Goal: Task Accomplishment & Management: Use online tool/utility

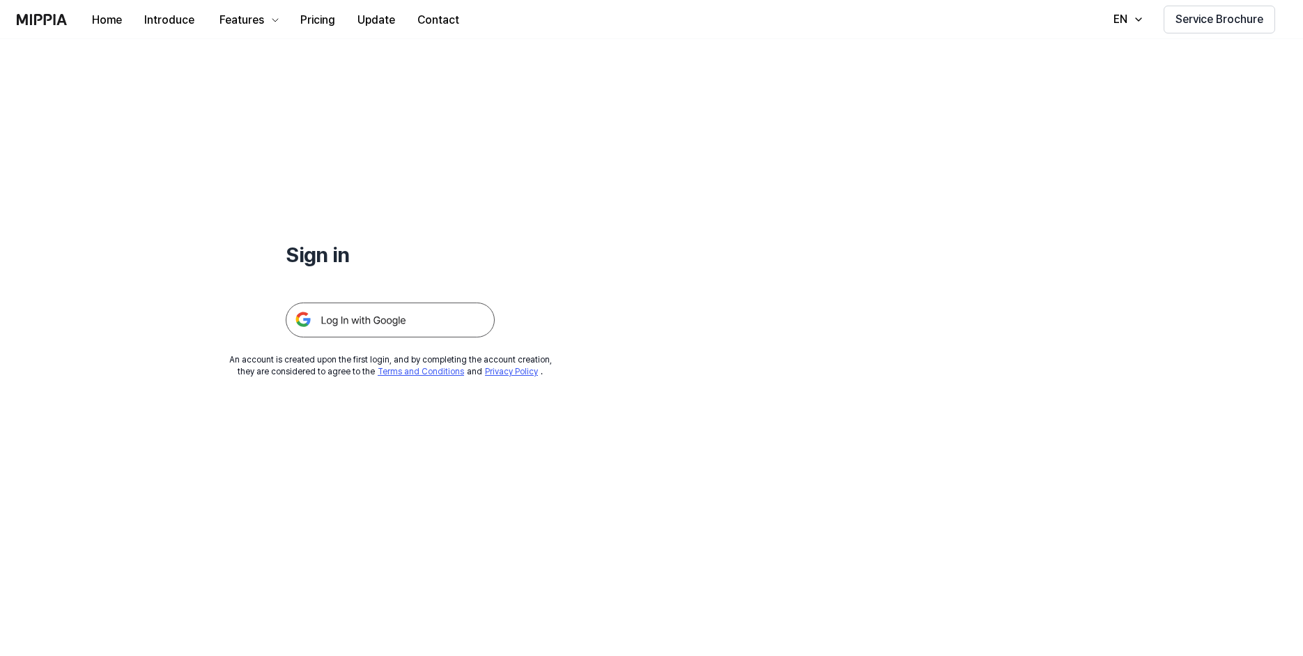
click at [383, 318] on img at bounding box center [390, 319] width 209 height 35
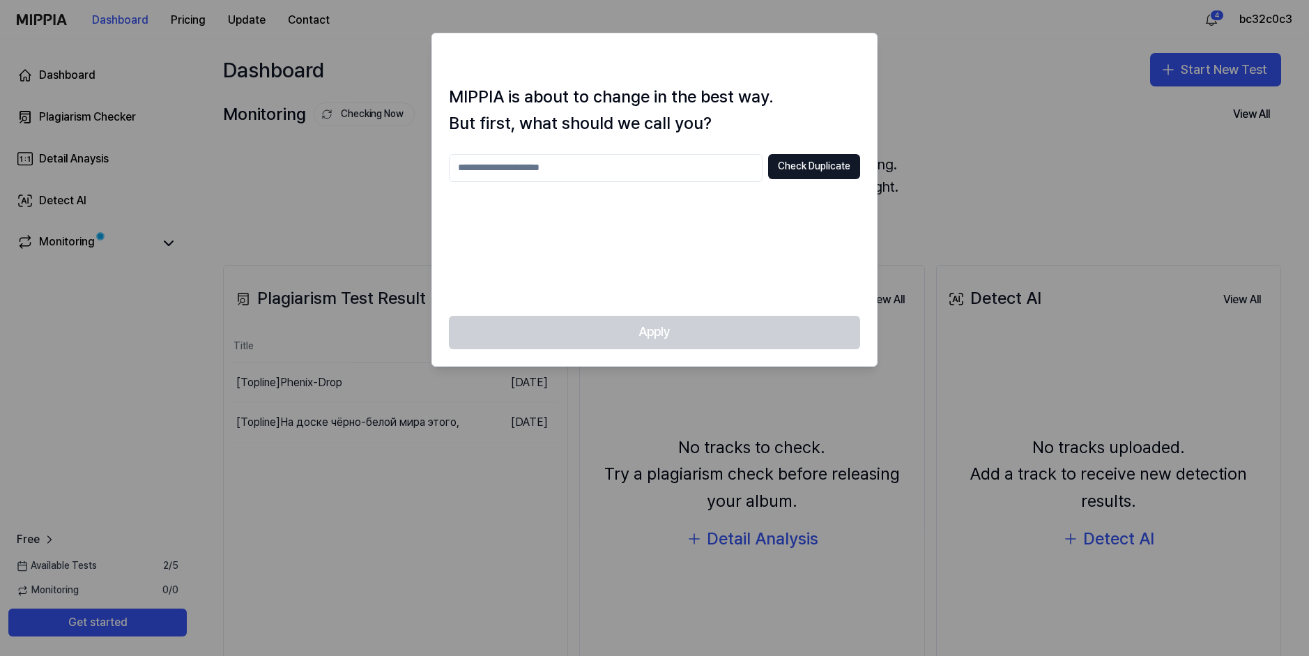
click at [693, 164] on input "text" at bounding box center [606, 168] width 314 height 28
type input "**********"
click at [819, 165] on button "Check Duplicate" at bounding box center [814, 166] width 92 height 25
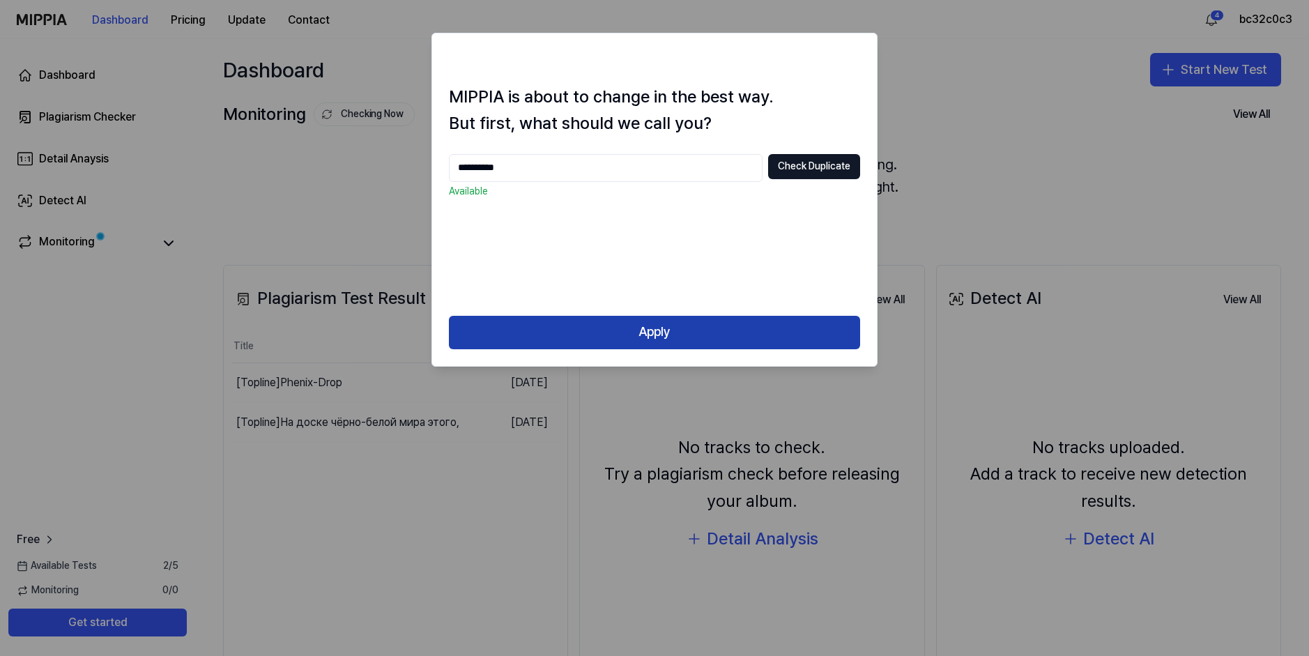
click at [728, 332] on button "Apply" at bounding box center [654, 332] width 411 height 33
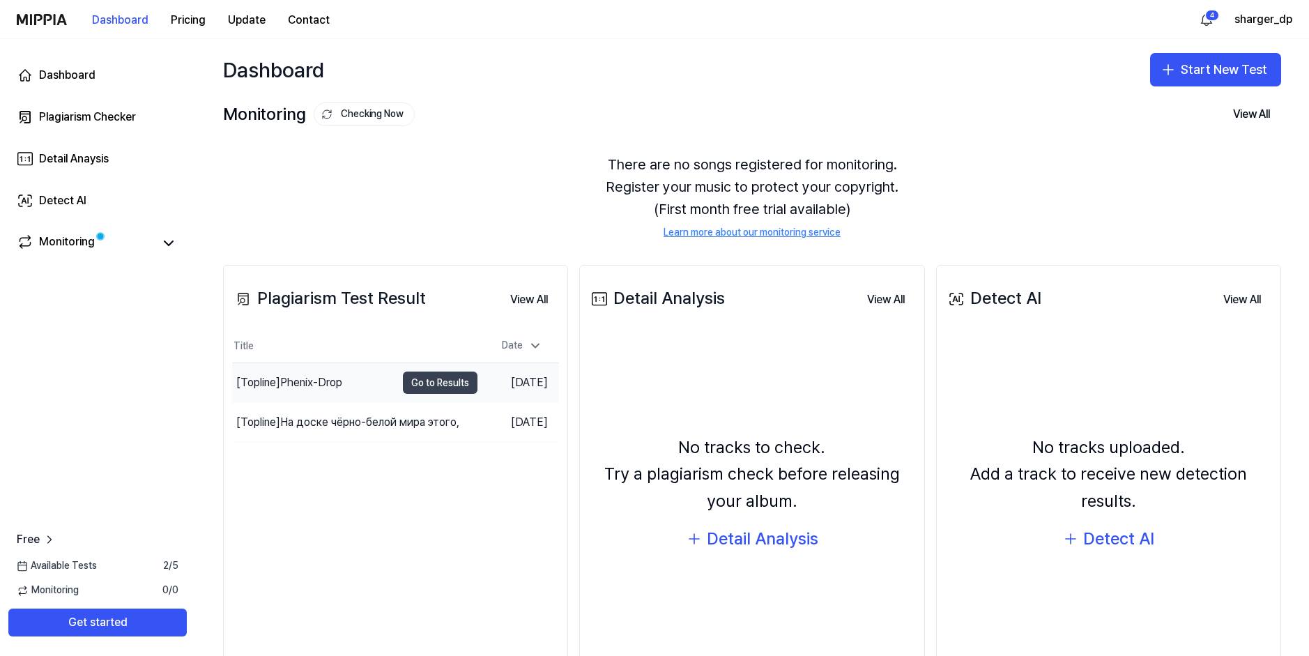
click at [440, 384] on button "Go to Results" at bounding box center [440, 382] width 75 height 22
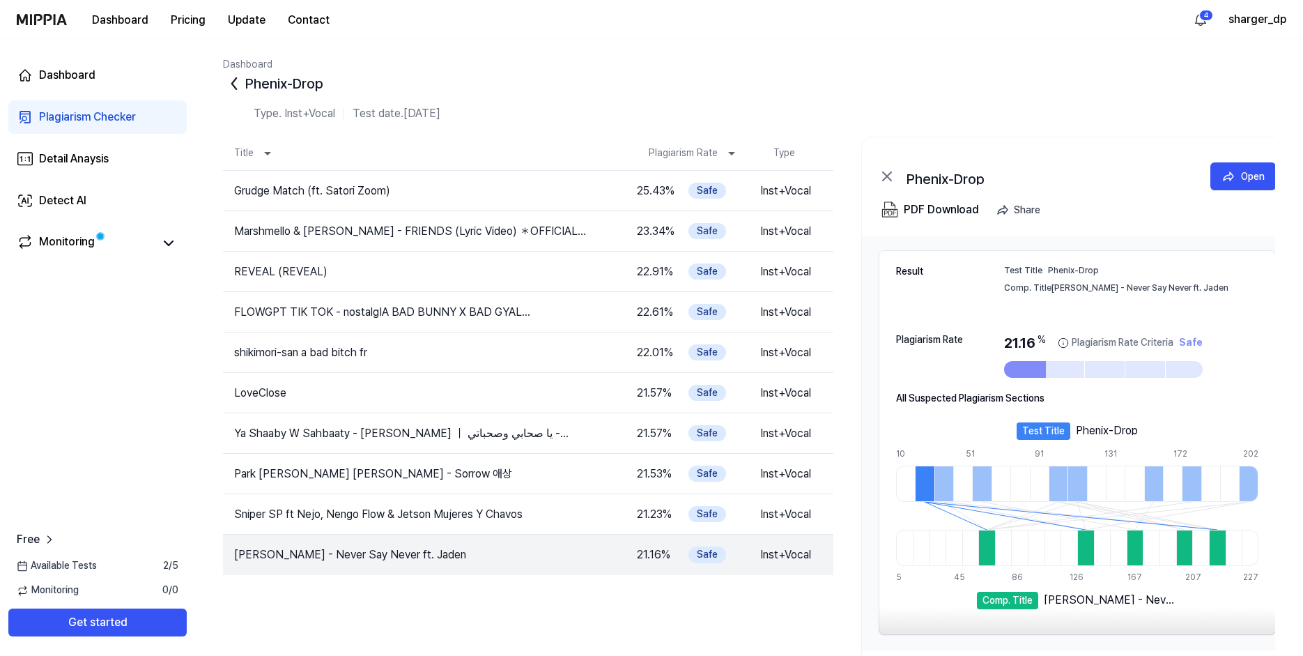
click at [240, 79] on icon at bounding box center [234, 83] width 22 height 22
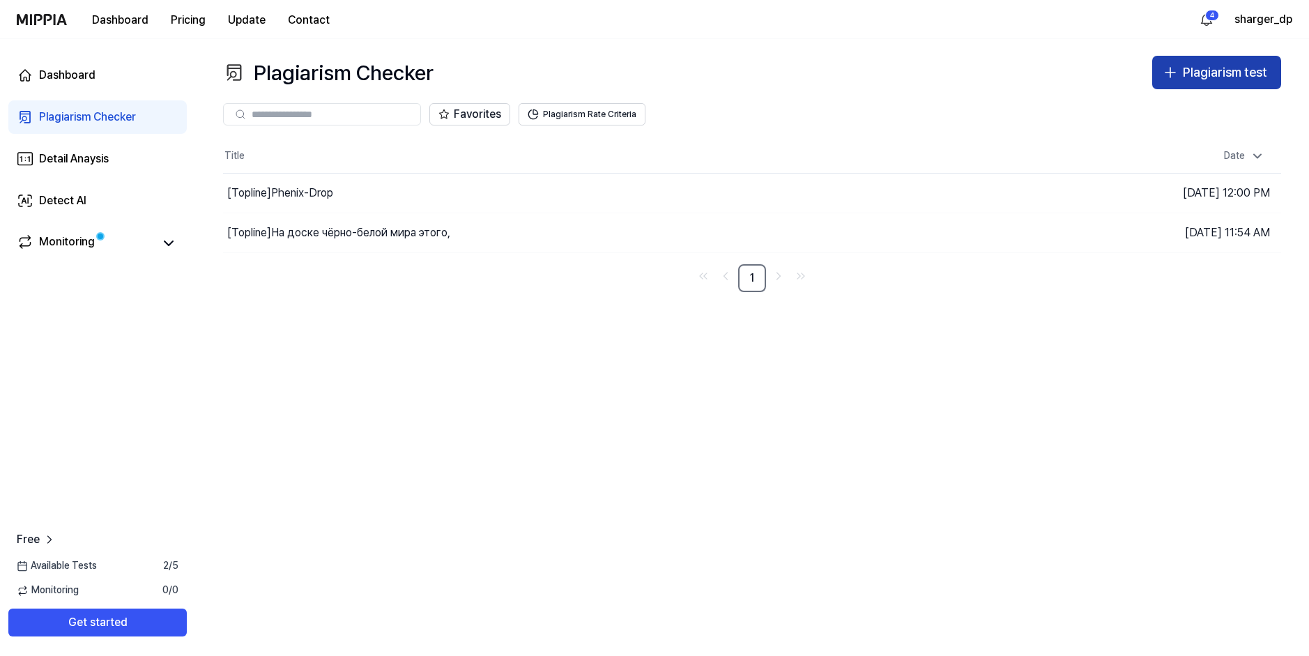
click at [1202, 79] on div "Plagiarism test" at bounding box center [1225, 73] width 84 height 20
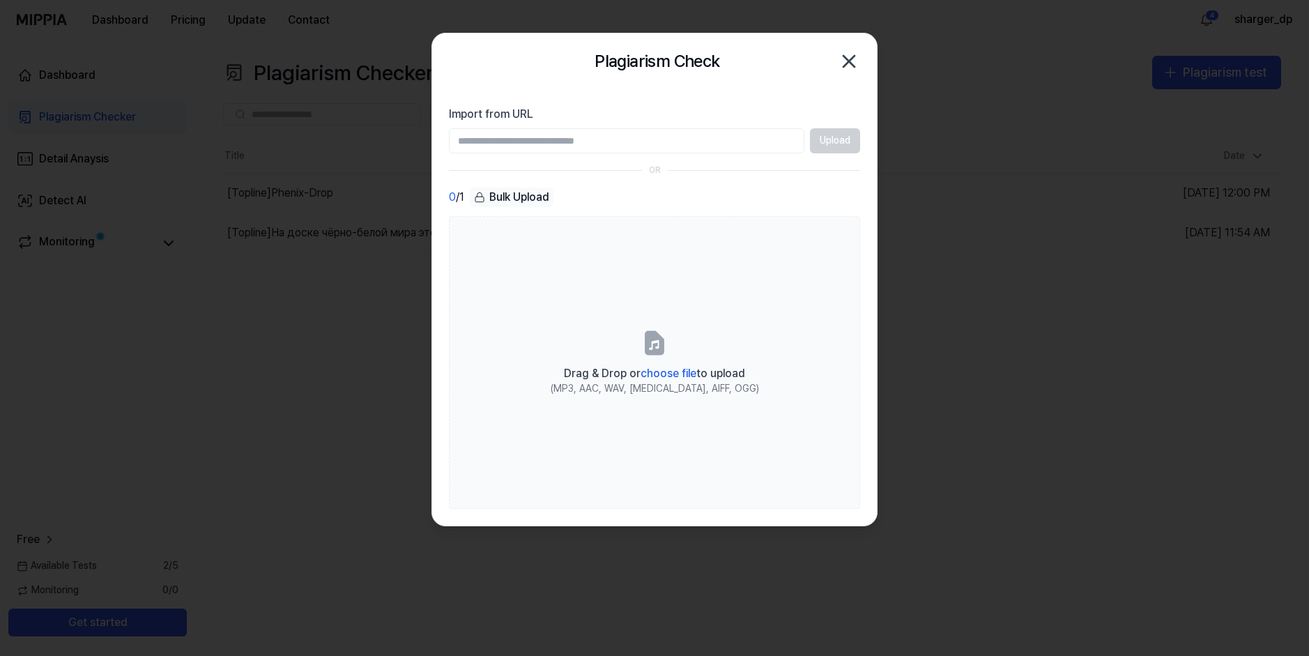
paste input "**********"
type input "**********"
click at [831, 145] on button "Upload" at bounding box center [835, 140] width 50 height 25
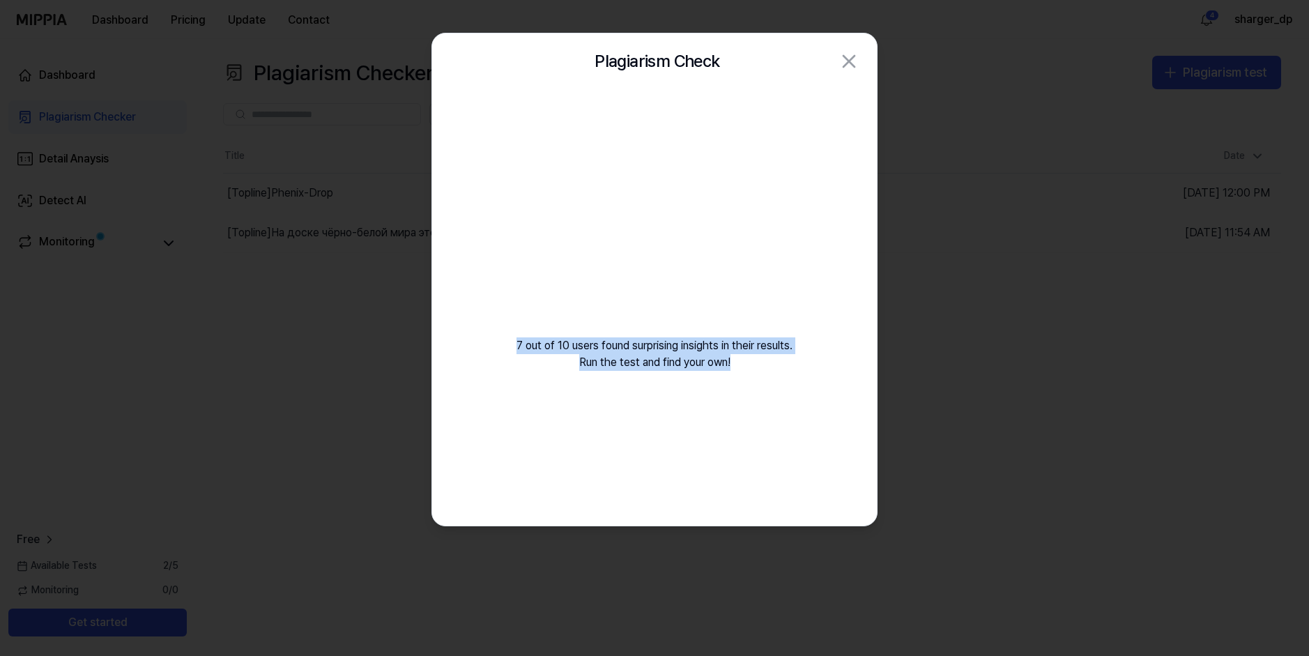
drag, startPoint x: 514, startPoint y: 344, endPoint x: 774, endPoint y: 369, distance: 261.9
click at [774, 369] on div "7 out of 10 users found surprising insights in their results. Run the test and …" at bounding box center [654, 246] width 445 height 315
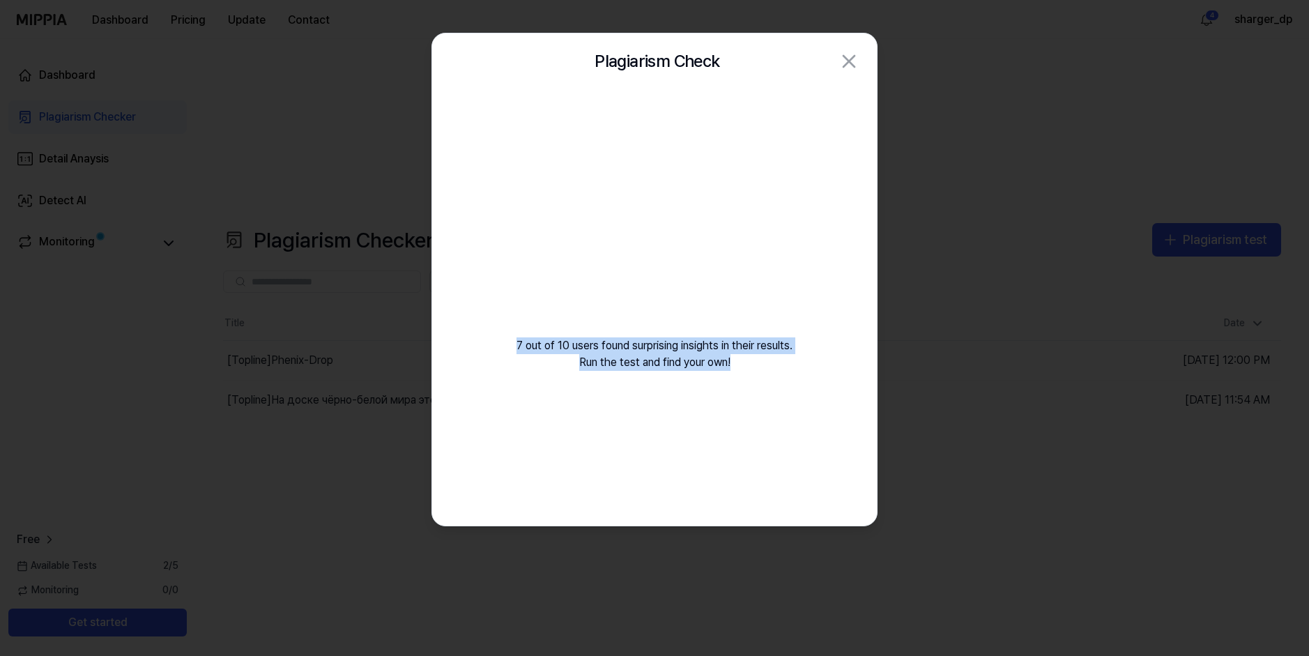
click at [781, 396] on div "7 out of 10 users found surprising insights in their results. Run the test and …" at bounding box center [654, 246] width 445 height 315
click at [610, 348] on div "7 out of 10 users found surprising insights in their results. Run the test and …" at bounding box center [654, 246] width 445 height 315
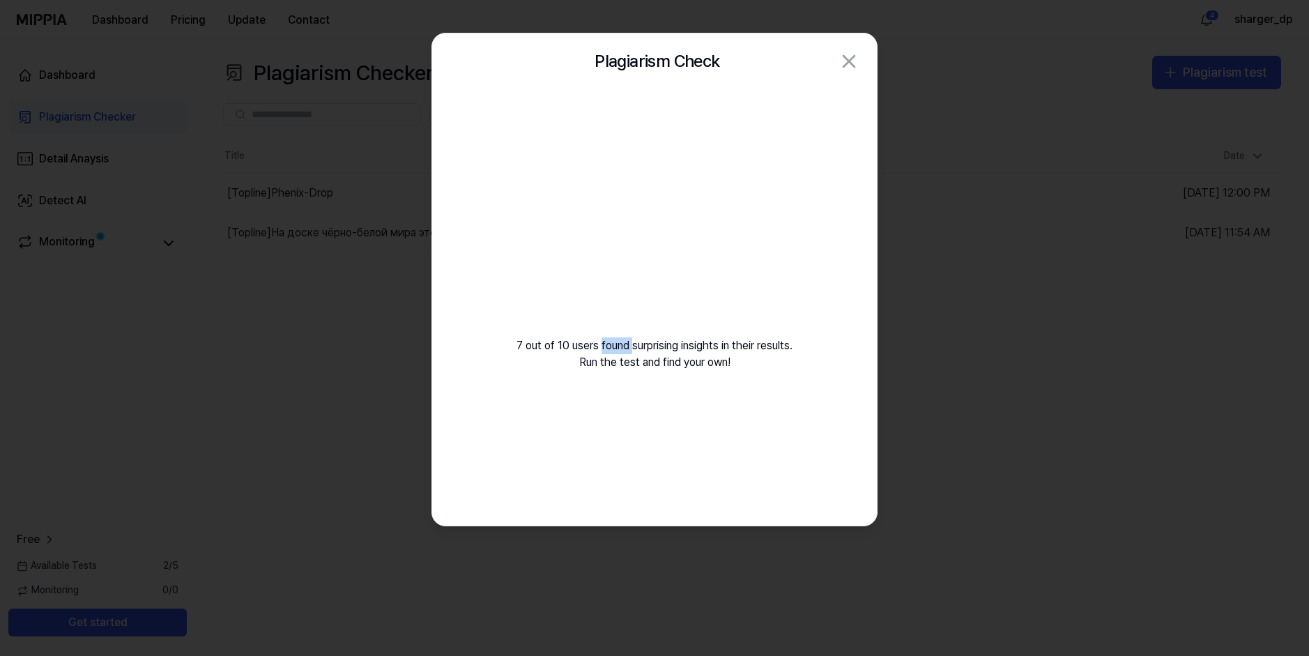
click at [610, 348] on div "7 out of 10 users found surprising insights in their results. Run the test and …" at bounding box center [654, 246] width 445 height 315
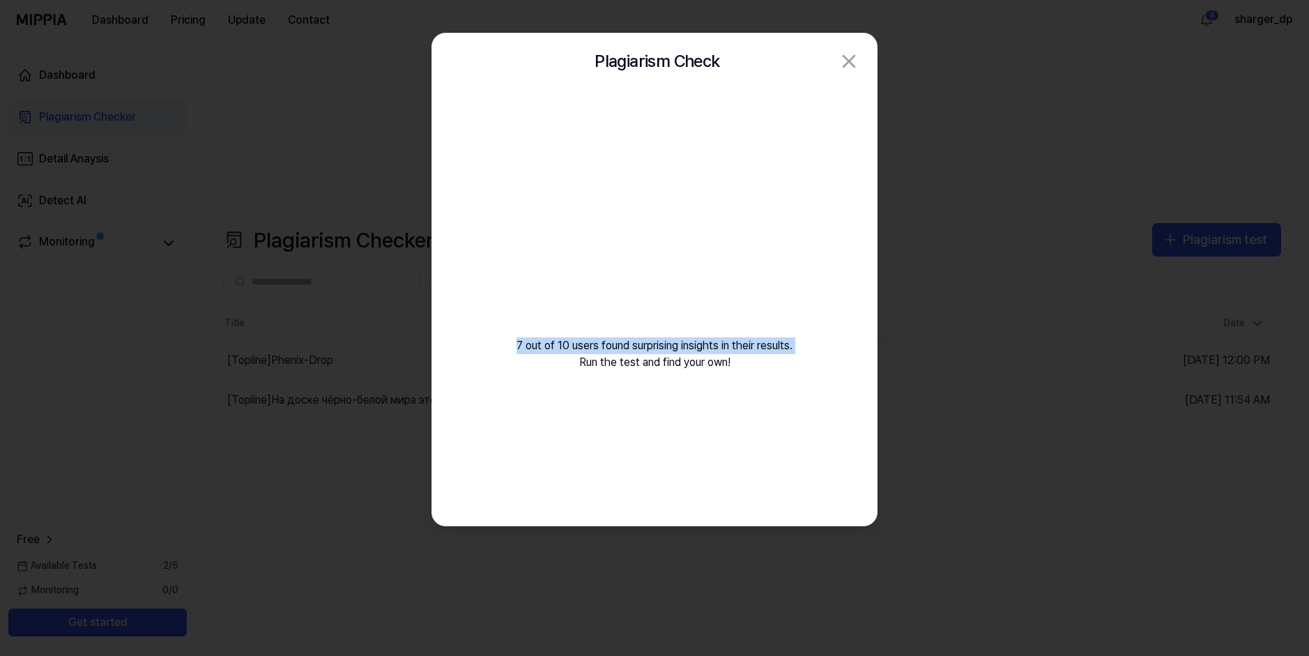
click at [610, 348] on div "7 out of 10 users found surprising insights in their results. Run the test and …" at bounding box center [654, 246] width 445 height 315
click at [554, 353] on div "7 out of 10 users found surprising insights in their results. Run the test and …" at bounding box center [654, 246] width 445 height 315
drag, startPoint x: 506, startPoint y: 341, endPoint x: 748, endPoint y: 364, distance: 243.5
click at [748, 364] on div "7 out of 10 users found surprising insights in their results. Run the test and …" at bounding box center [654, 246] width 445 height 315
click at [748, 376] on div "7 out of 10 users found surprising insights in their results. Run the test and …" at bounding box center [654, 246] width 445 height 315
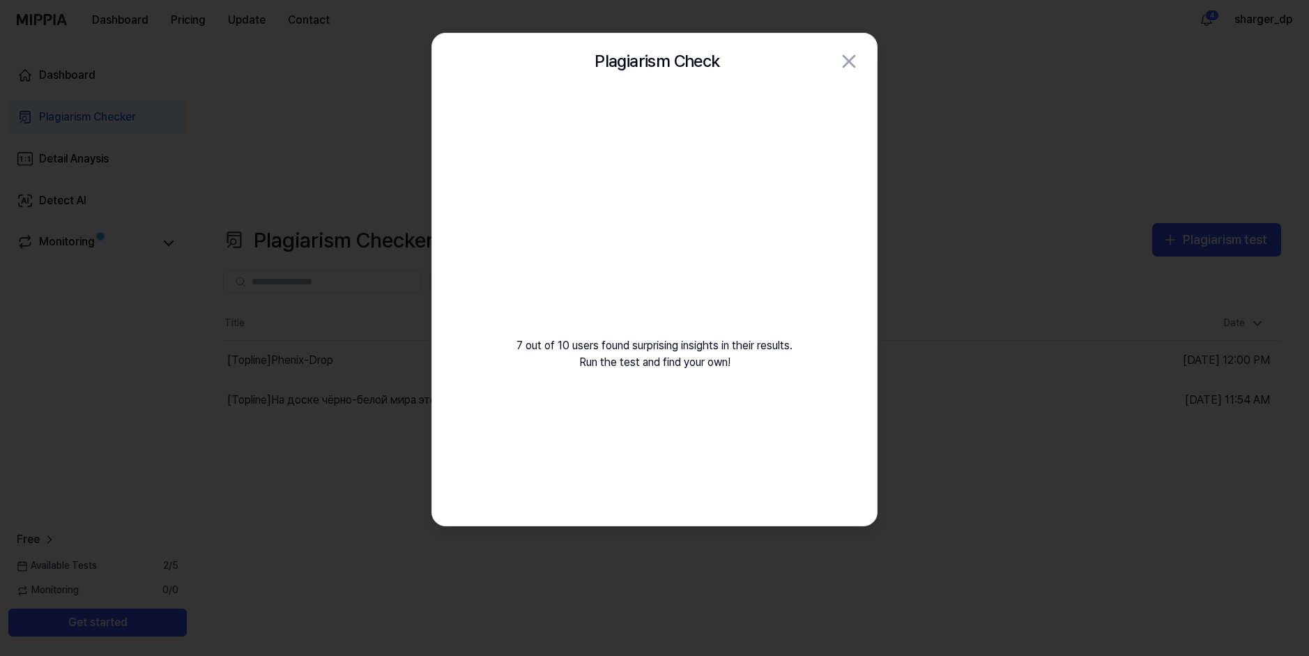
click at [758, 398] on div "7 out of 10 users found surprising insights in their results. Run the test and …" at bounding box center [654, 246] width 445 height 315
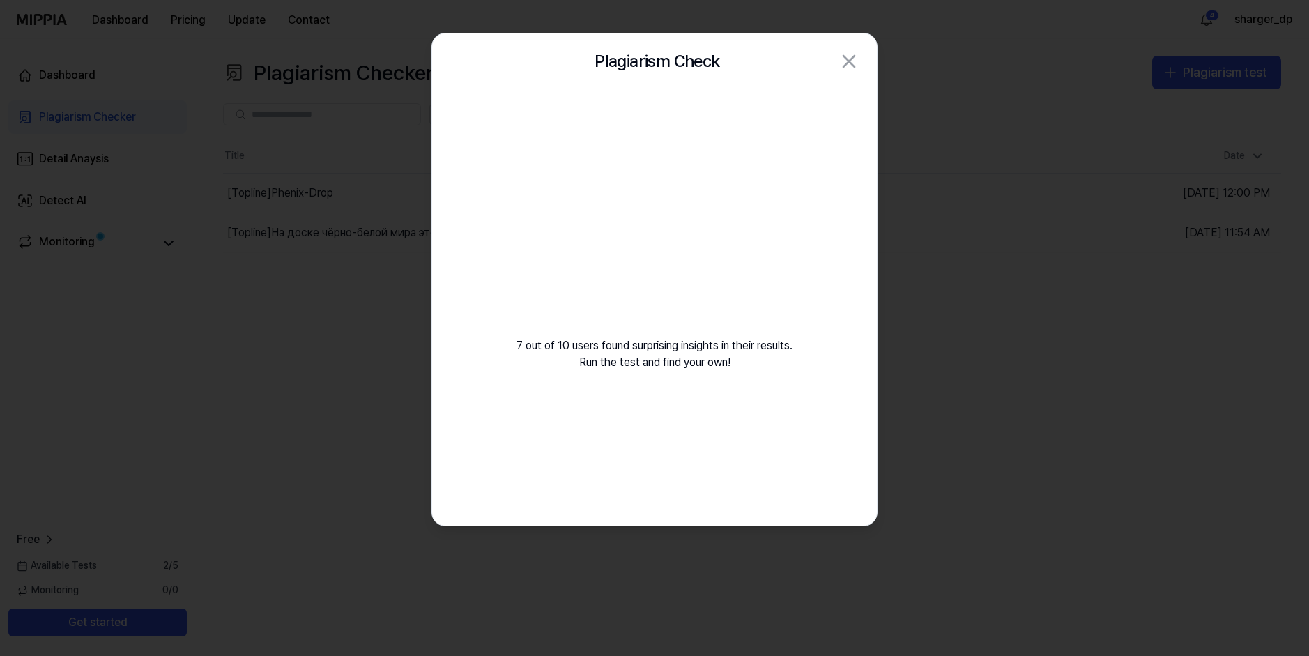
click at [642, 355] on div "7 out of 10 users found surprising insights in their results. Run the test and …" at bounding box center [654, 246] width 445 height 315
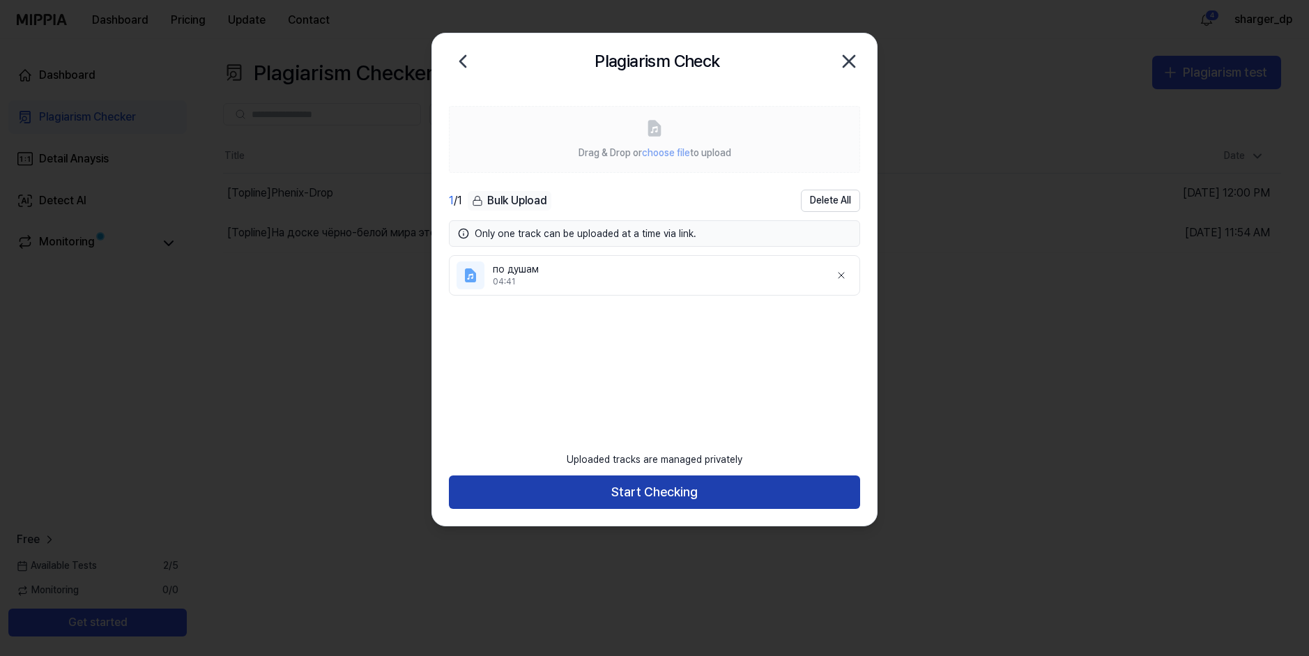
click at [729, 495] on button "Start Checking" at bounding box center [654, 491] width 411 height 33
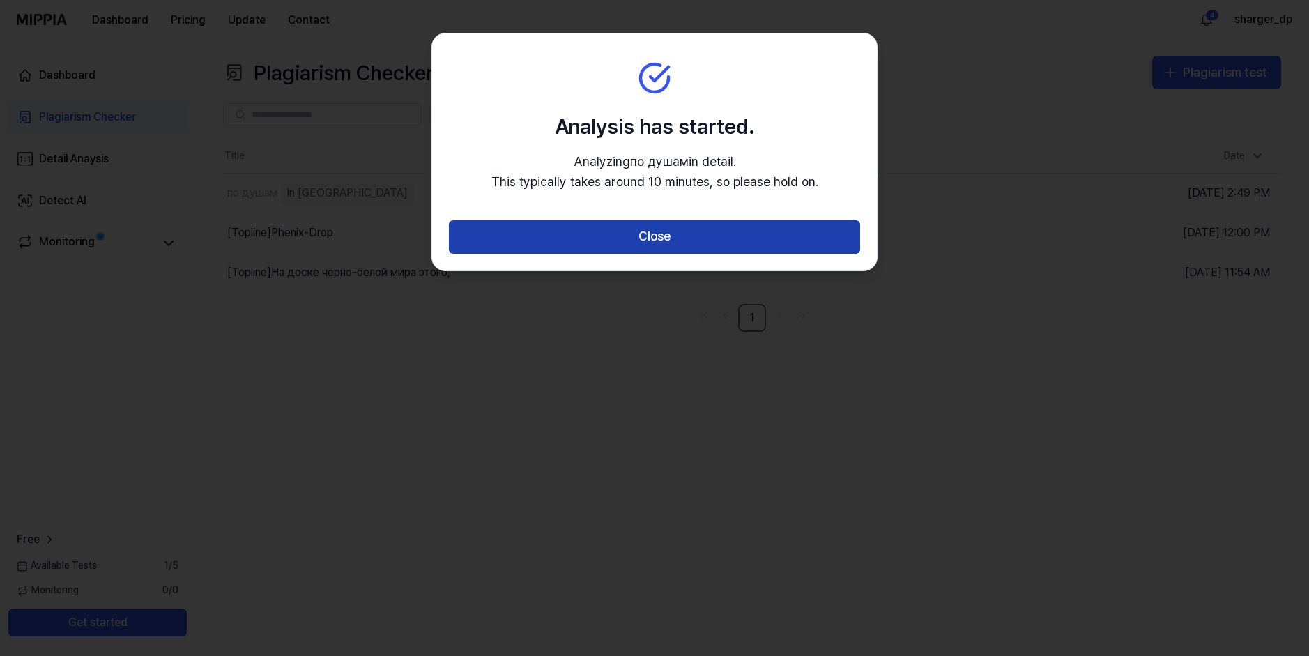
click at [666, 238] on button "Close" at bounding box center [654, 236] width 411 height 33
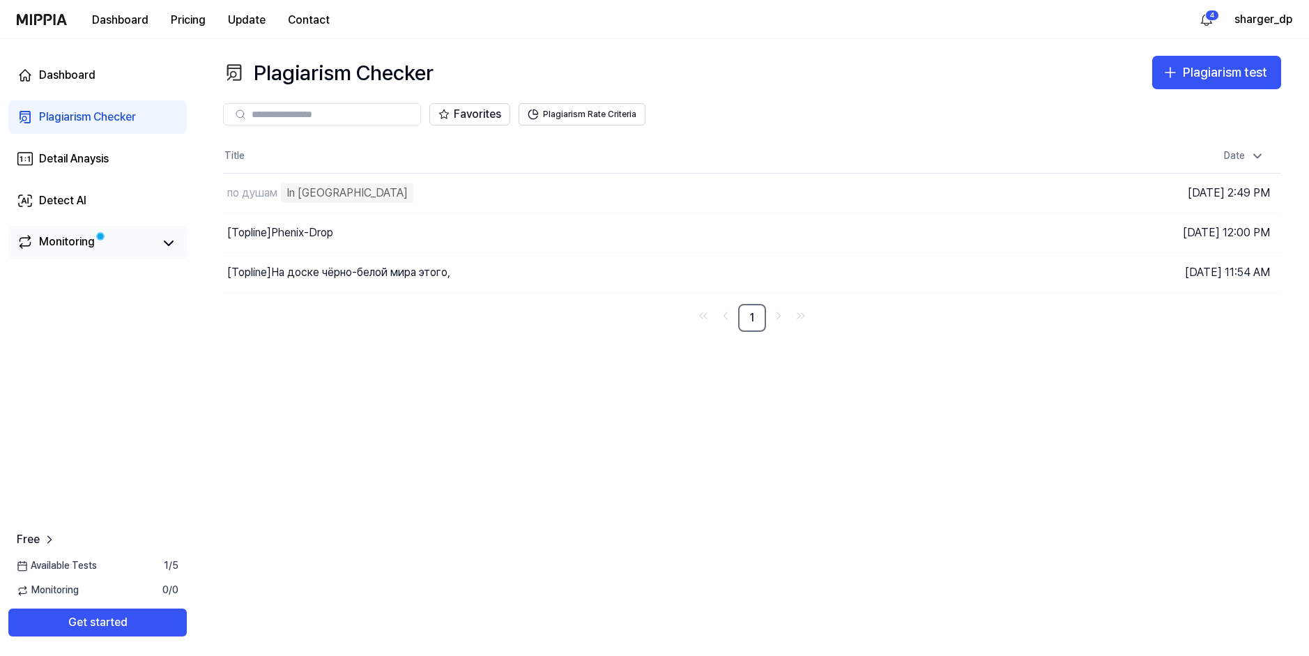
click at [129, 255] on div "Monitoring" at bounding box center [97, 242] width 178 height 33
click at [170, 247] on icon at bounding box center [168, 243] width 17 height 17
click at [167, 245] on icon at bounding box center [168, 243] width 17 height 17
click at [65, 157] on div "Detail Anaysis" at bounding box center [74, 159] width 70 height 17
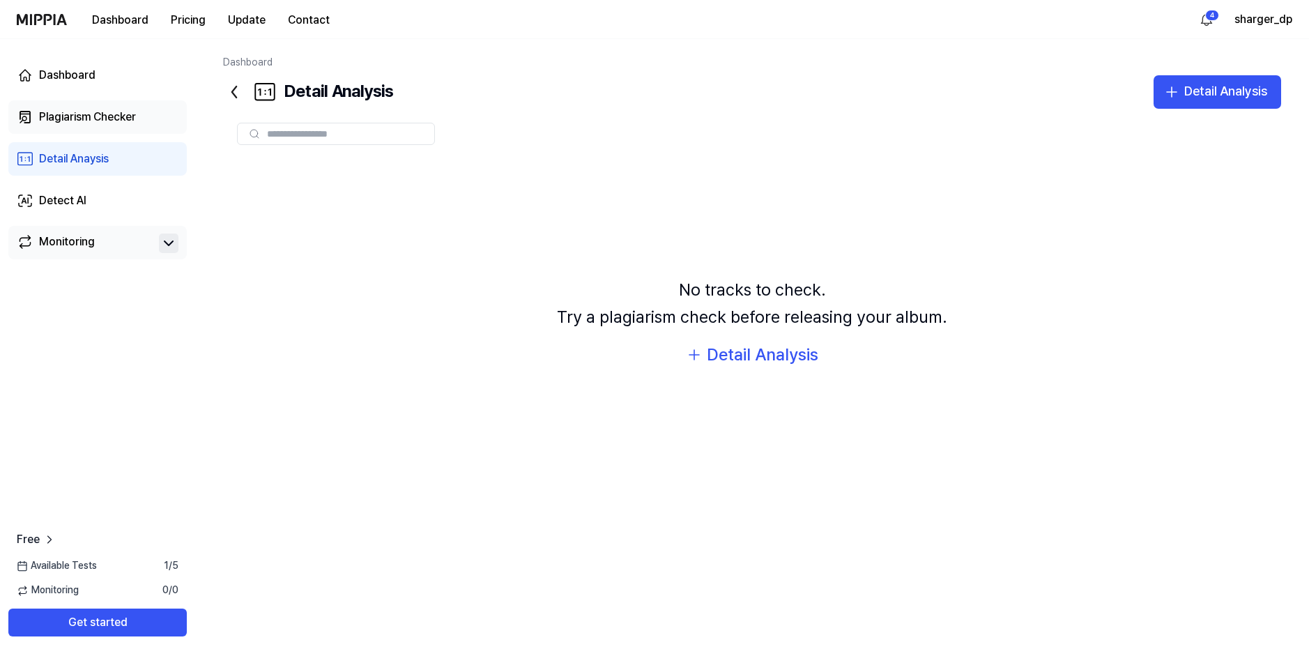
click at [50, 116] on div "Plagiarism Checker" at bounding box center [87, 117] width 97 height 17
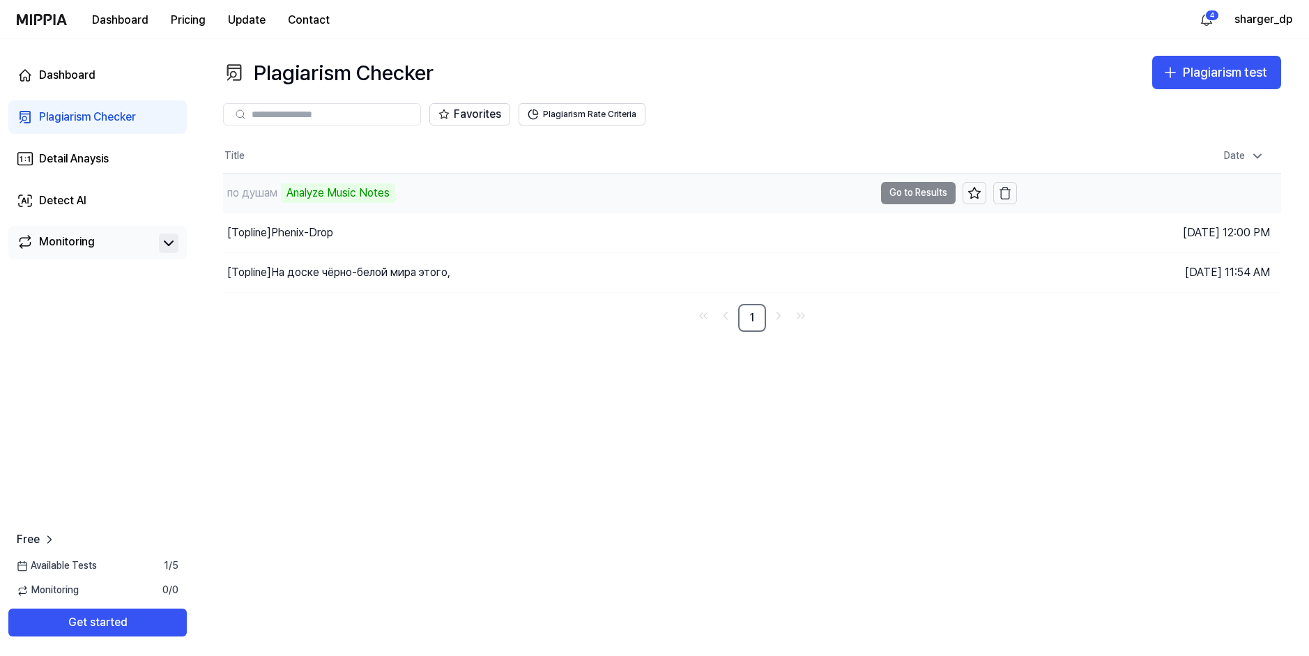
click at [355, 195] on div "Analyze Music Notes" at bounding box center [338, 193] width 114 height 20
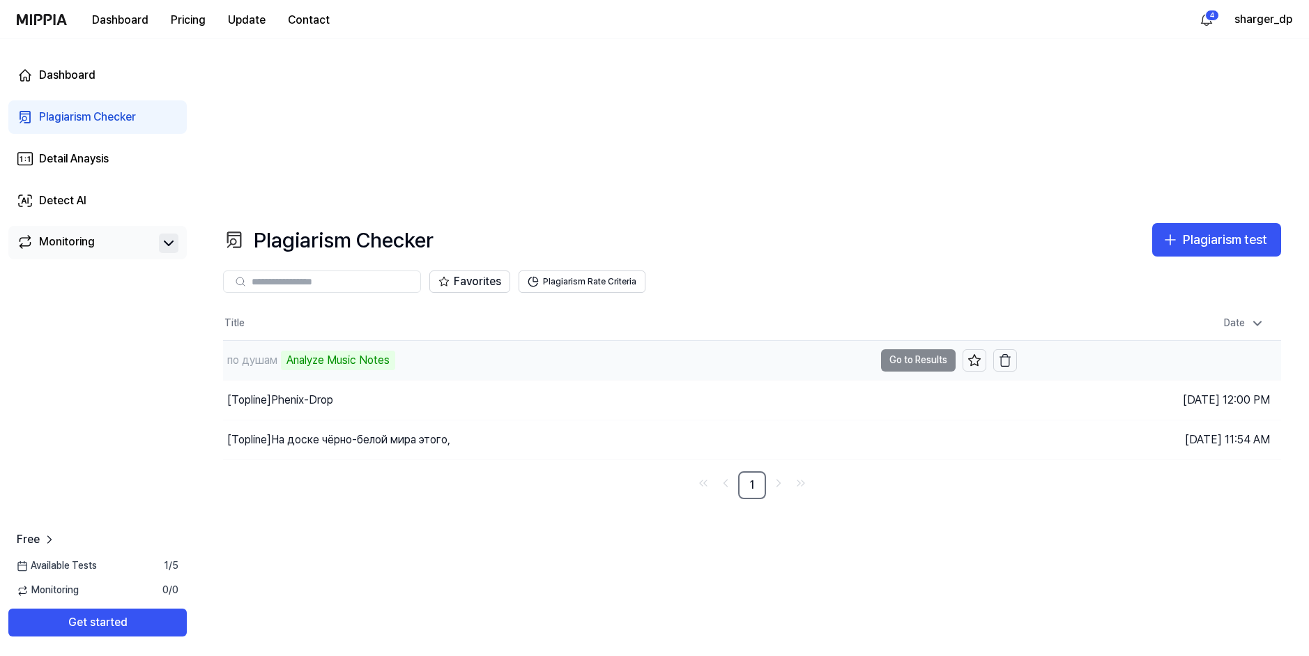
click at [263, 352] on div "по душам" at bounding box center [252, 360] width 50 height 17
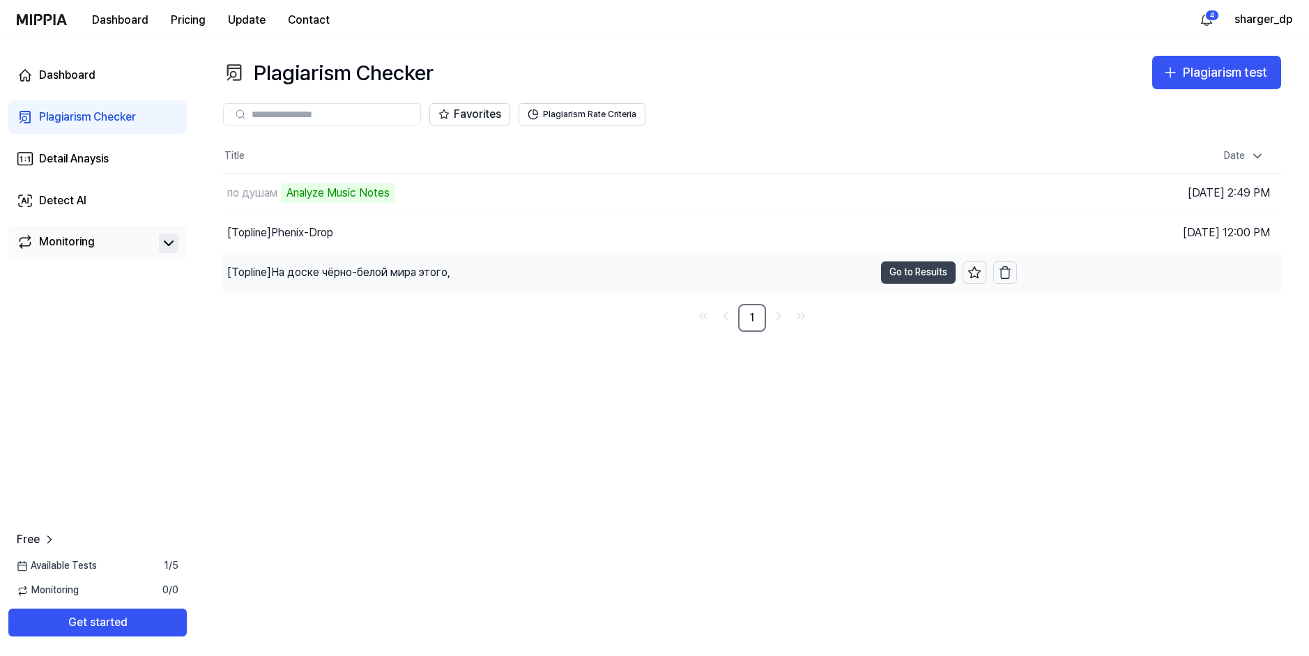
click at [914, 277] on button "Go to Results" at bounding box center [918, 272] width 75 height 22
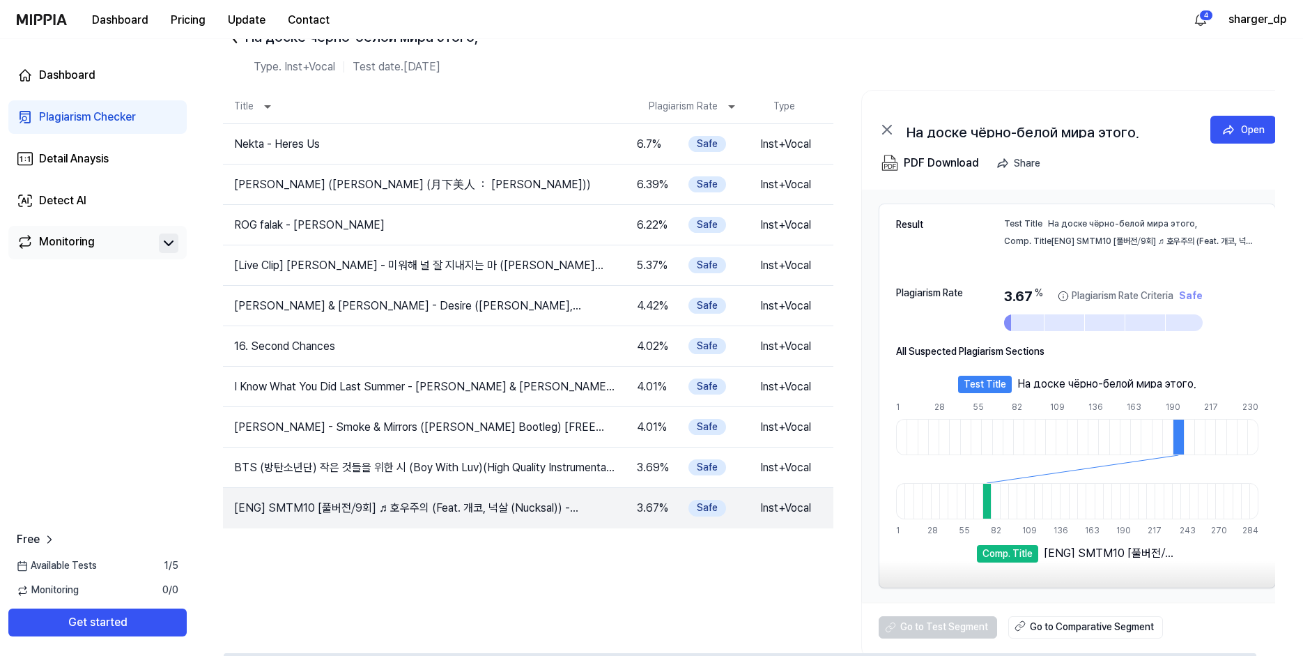
scroll to position [49, 0]
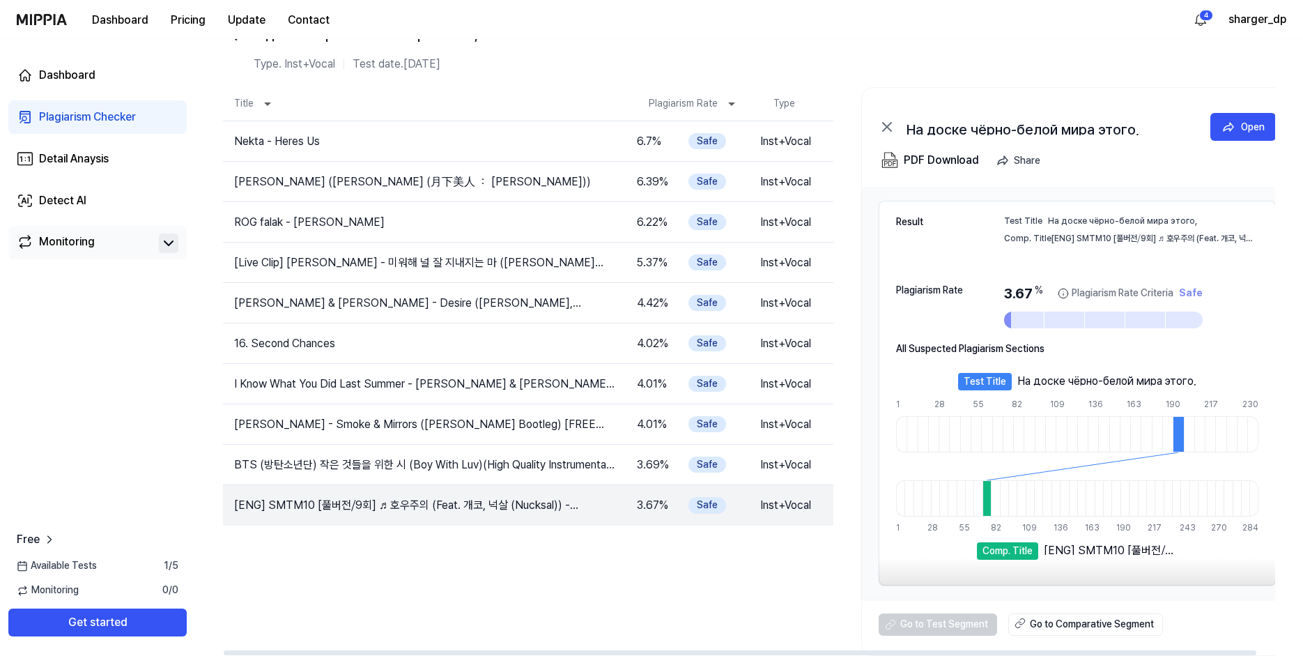
click at [70, 115] on div "Plagiarism Checker" at bounding box center [87, 117] width 97 height 17
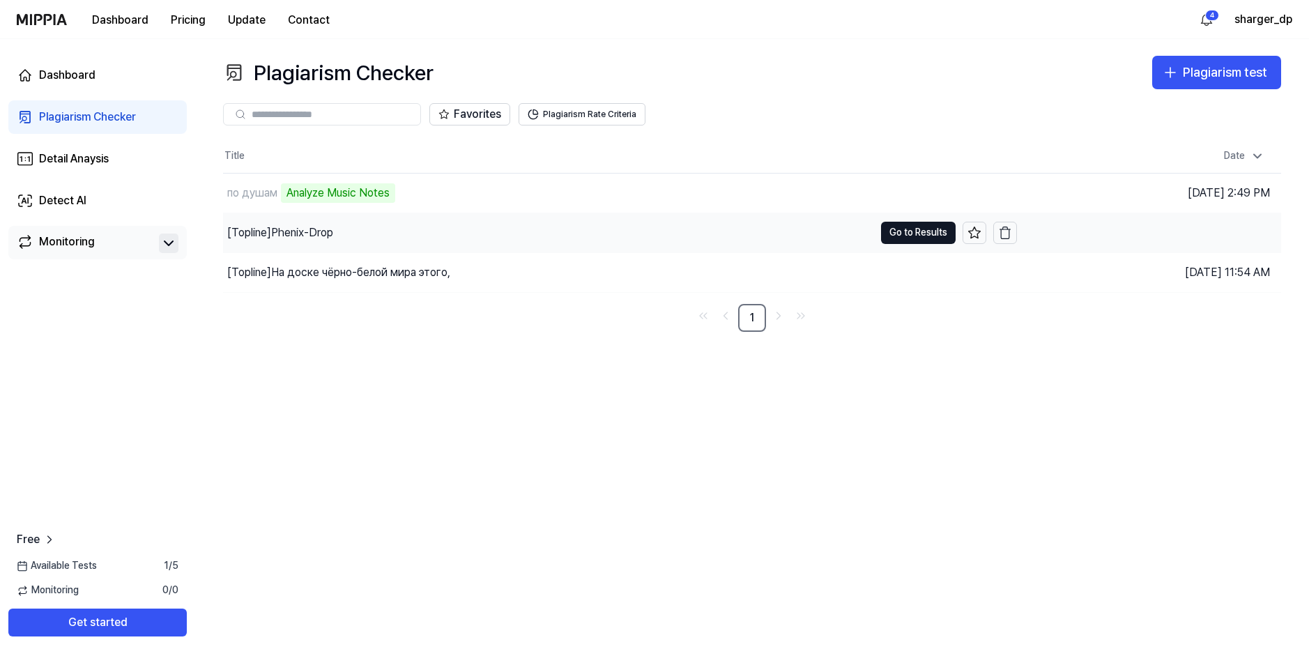
drag, startPoint x: 903, startPoint y: 231, endPoint x: 882, endPoint y: 249, distance: 28.1
click at [904, 231] on button "Go to Results" at bounding box center [918, 233] width 75 height 22
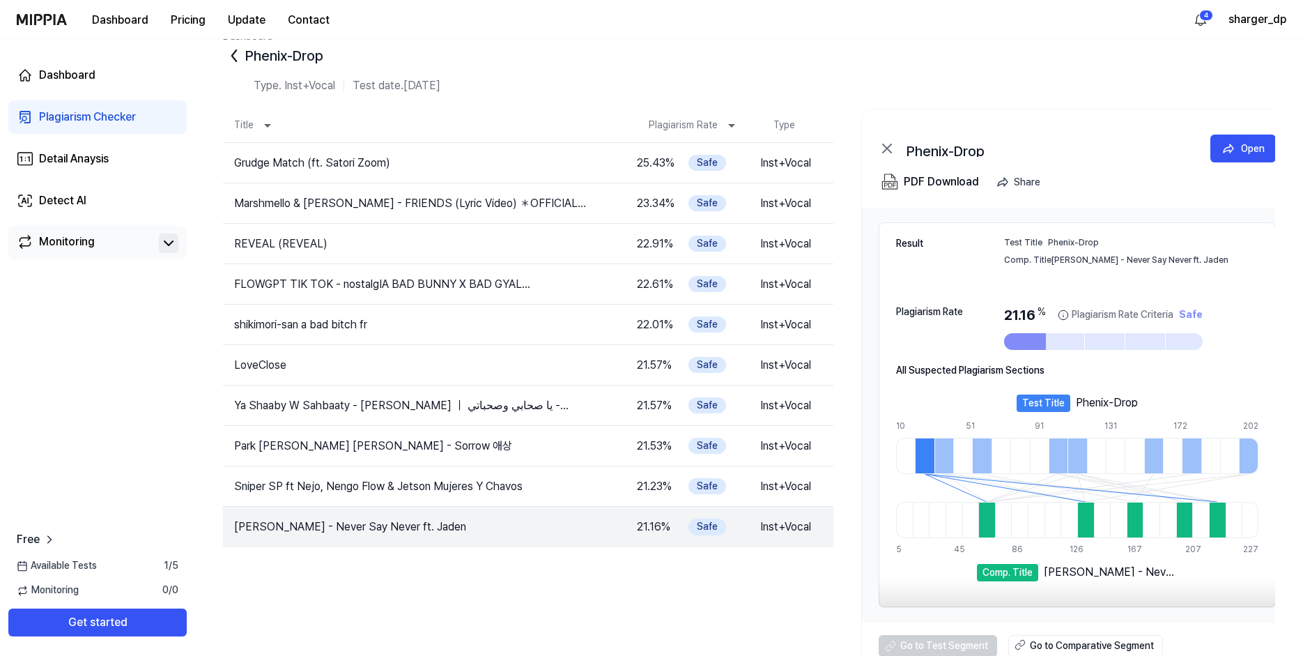
scroll to position [49, 0]
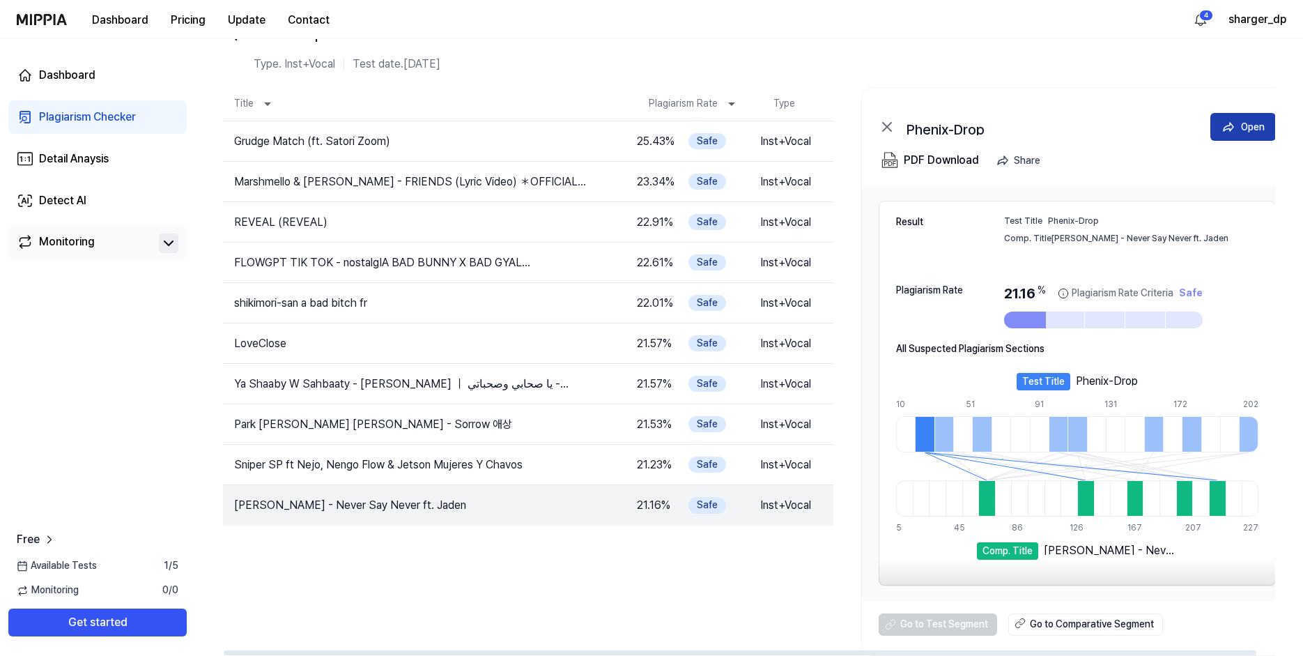
click at [1247, 118] on button "Open" at bounding box center [1244, 127] width 66 height 28
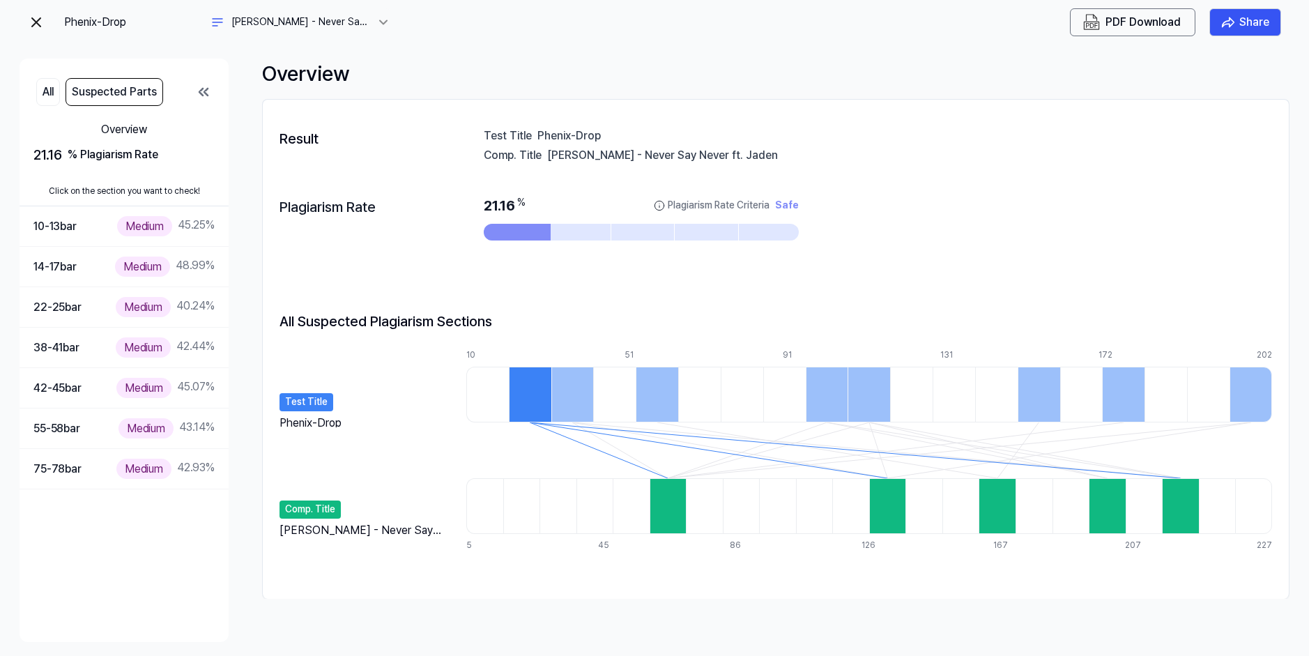
click at [536, 391] on div at bounding box center [530, 395] width 43 height 56
click at [577, 394] on div at bounding box center [572, 395] width 43 height 56
click at [544, 407] on div at bounding box center [530, 395] width 43 height 56
click at [668, 507] on div at bounding box center [668, 506] width 37 height 56
click at [51, 91] on button "All" at bounding box center [48, 92] width 24 height 28
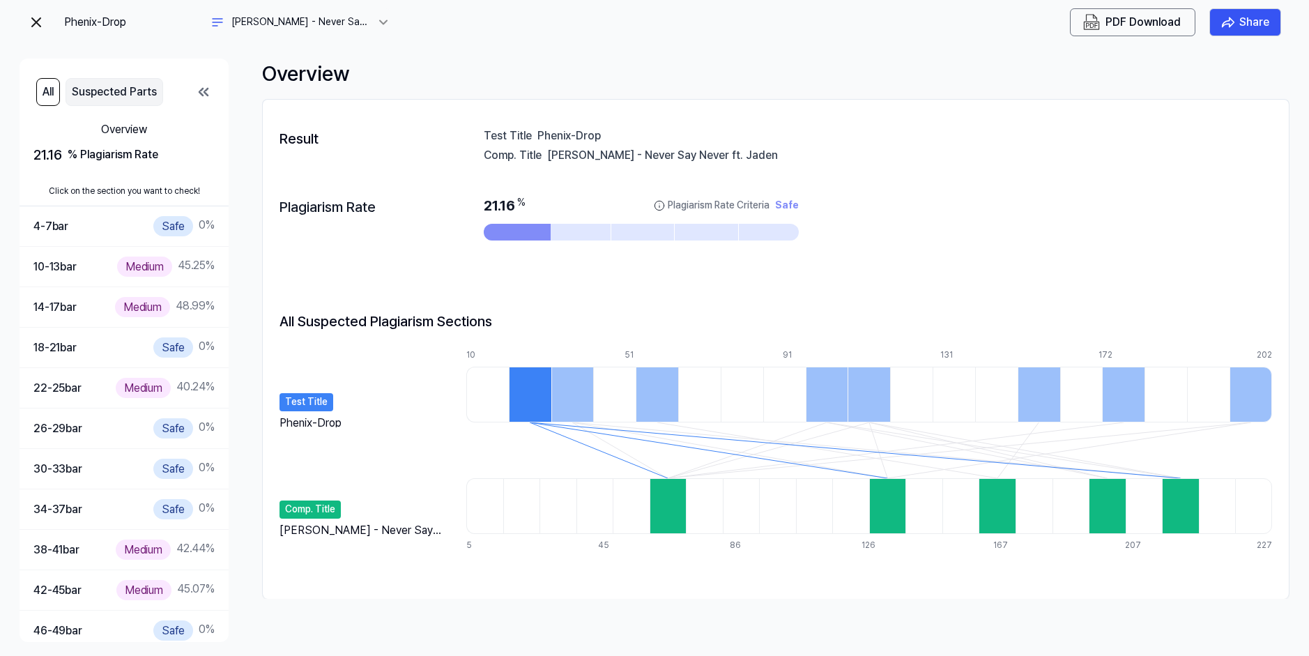
click at [112, 95] on button "Suspected Parts" at bounding box center [115, 92] width 98 height 28
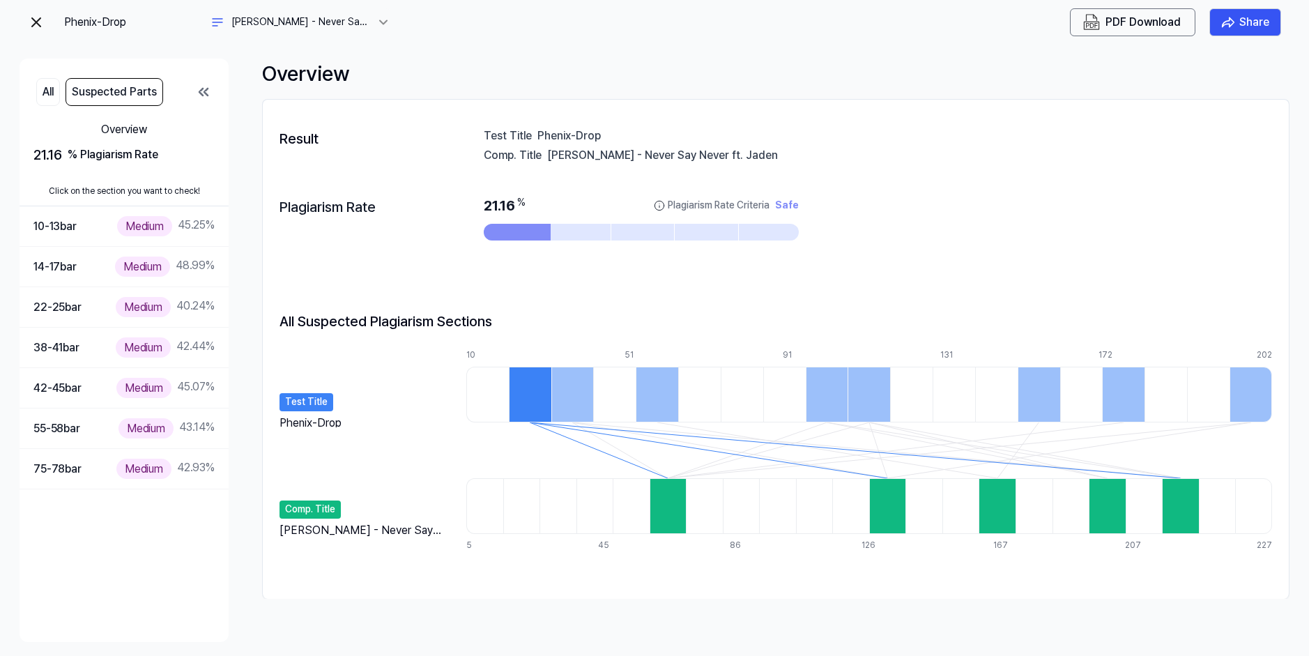
click at [199, 89] on icon at bounding box center [203, 92] width 17 height 17
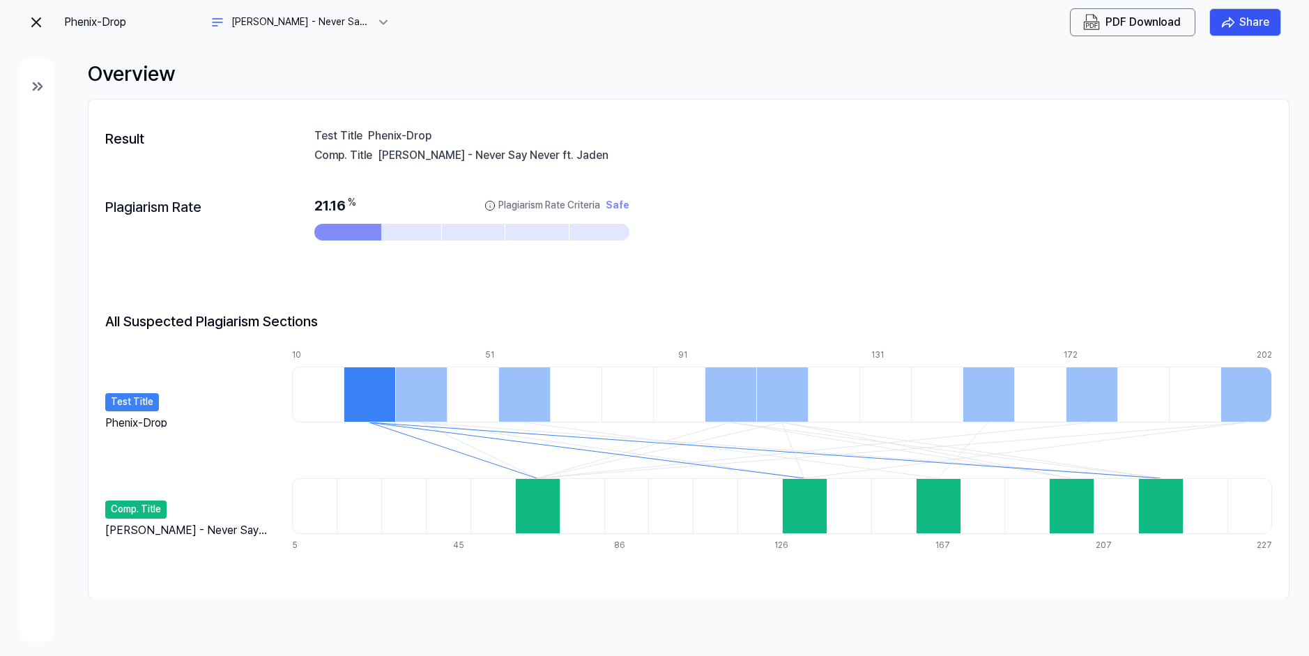
click at [36, 83] on icon at bounding box center [37, 86] width 17 height 17
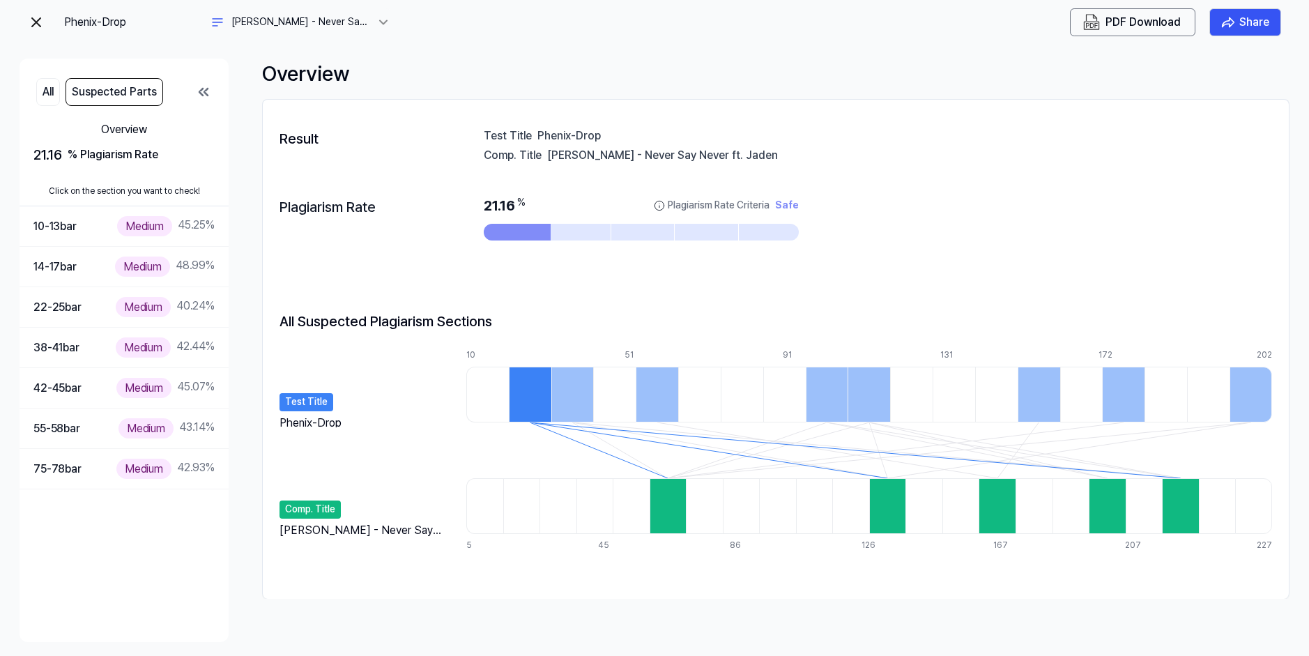
click at [338, 20] on html at bounding box center [654, 328] width 1309 height 656
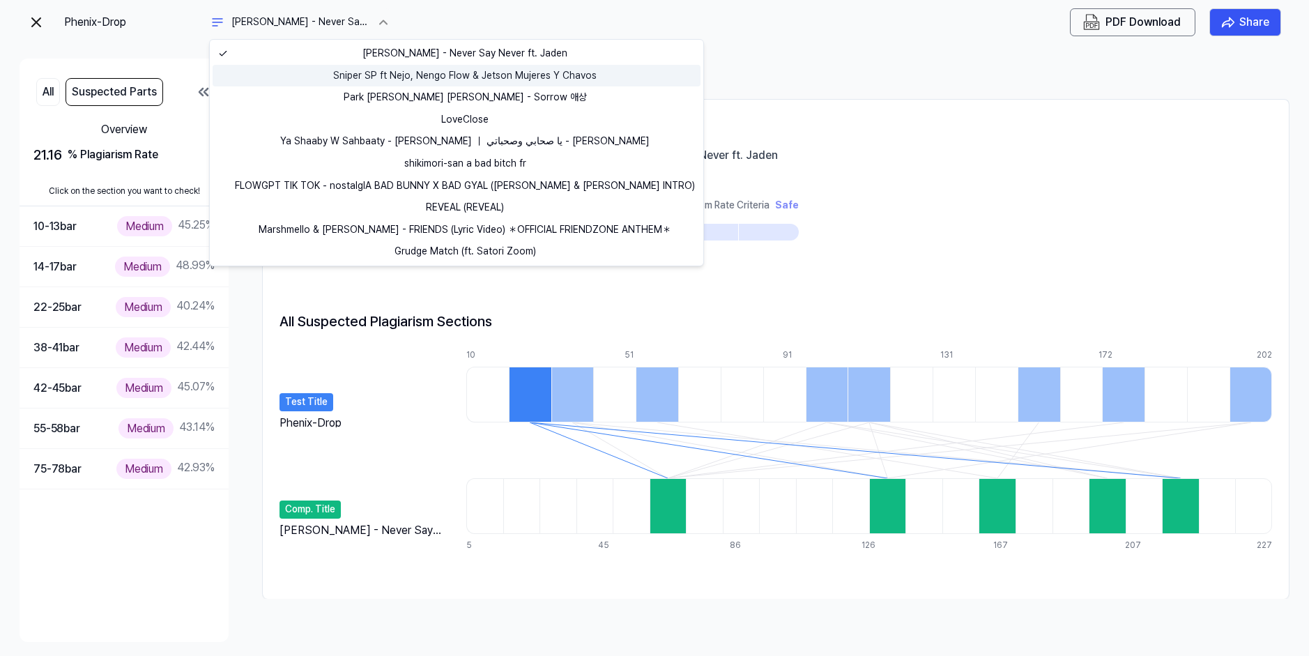
click at [387, 78] on link "Sniper SP ft Nejo, Nengo Flow & Jetson Mujeres Y Chavos" at bounding box center [457, 76] width 488 height 22
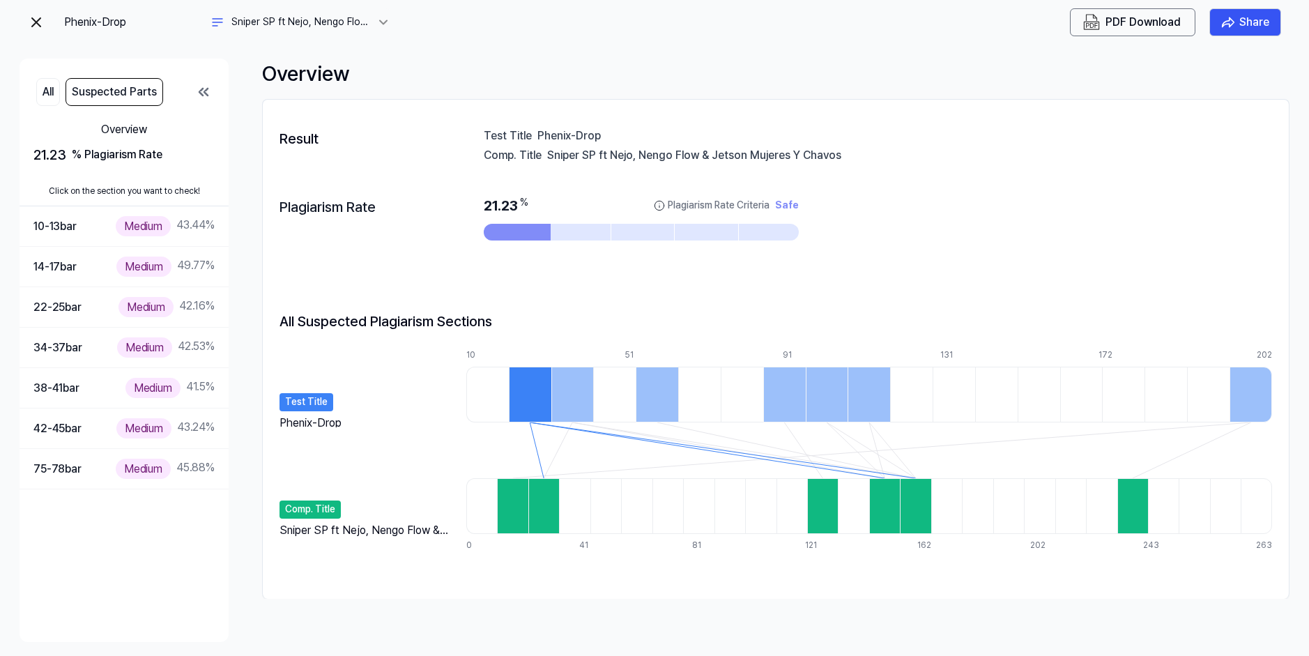
click at [346, 14] on html at bounding box center [654, 328] width 1309 height 656
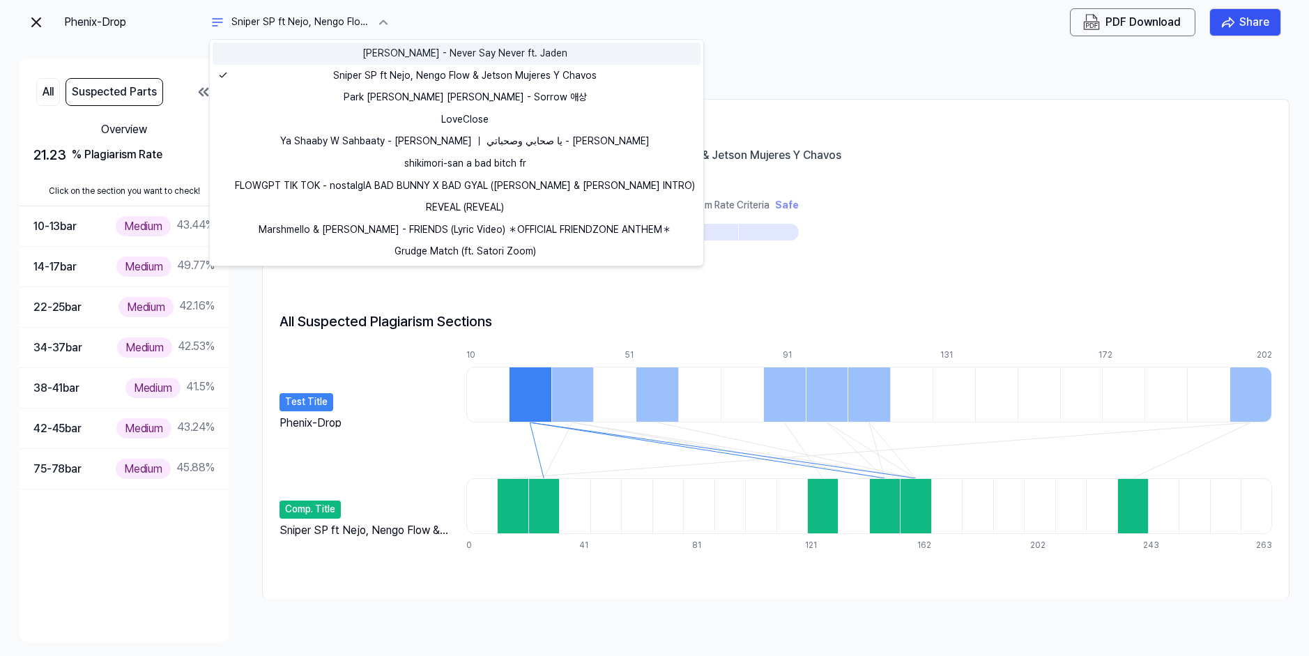
click at [385, 55] on link "Justin Bieber - Never Say Never ft. Jaden" at bounding box center [457, 54] width 488 height 22
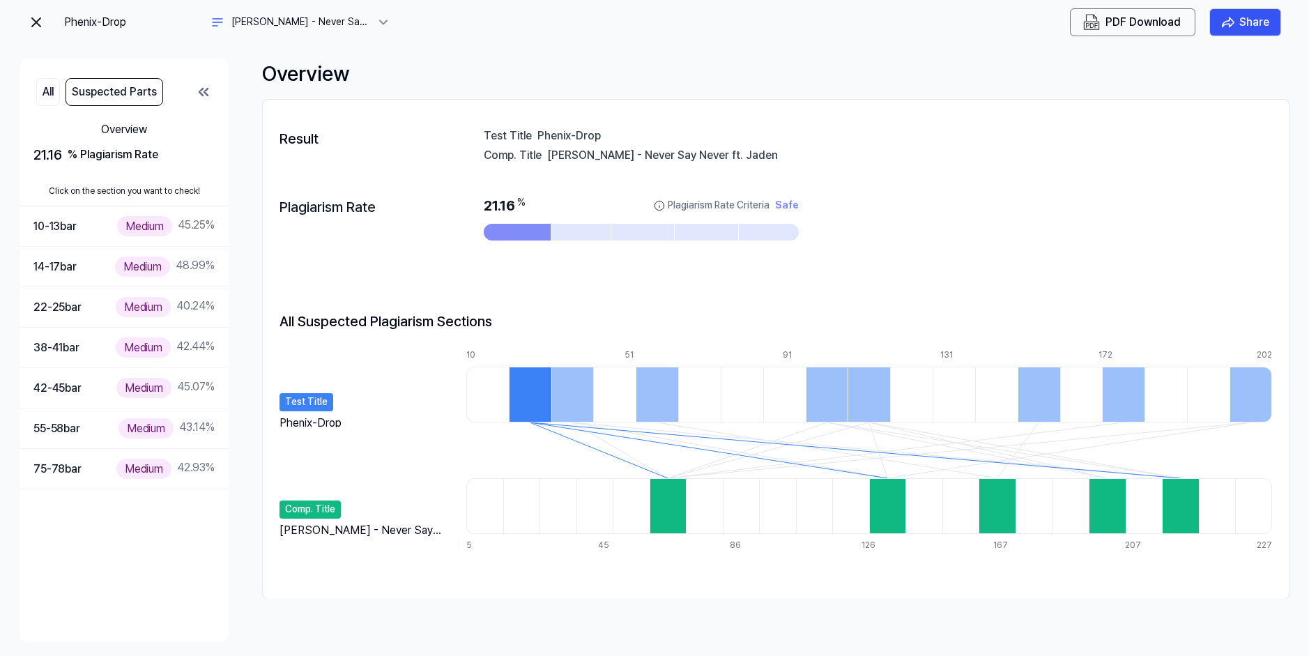
click at [523, 226] on div at bounding box center [517, 232] width 67 height 17
click at [575, 234] on div at bounding box center [578, 232] width 63 height 17
drag, startPoint x: 551, startPoint y: 154, endPoint x: 643, endPoint y: 157, distance: 92.0
click at [643, 157] on div "Justin Bieber - Never Say Never ft. Jaden" at bounding box center [909, 154] width 725 height 14
drag, startPoint x: 645, startPoint y: 156, endPoint x: 578, endPoint y: 155, distance: 67.6
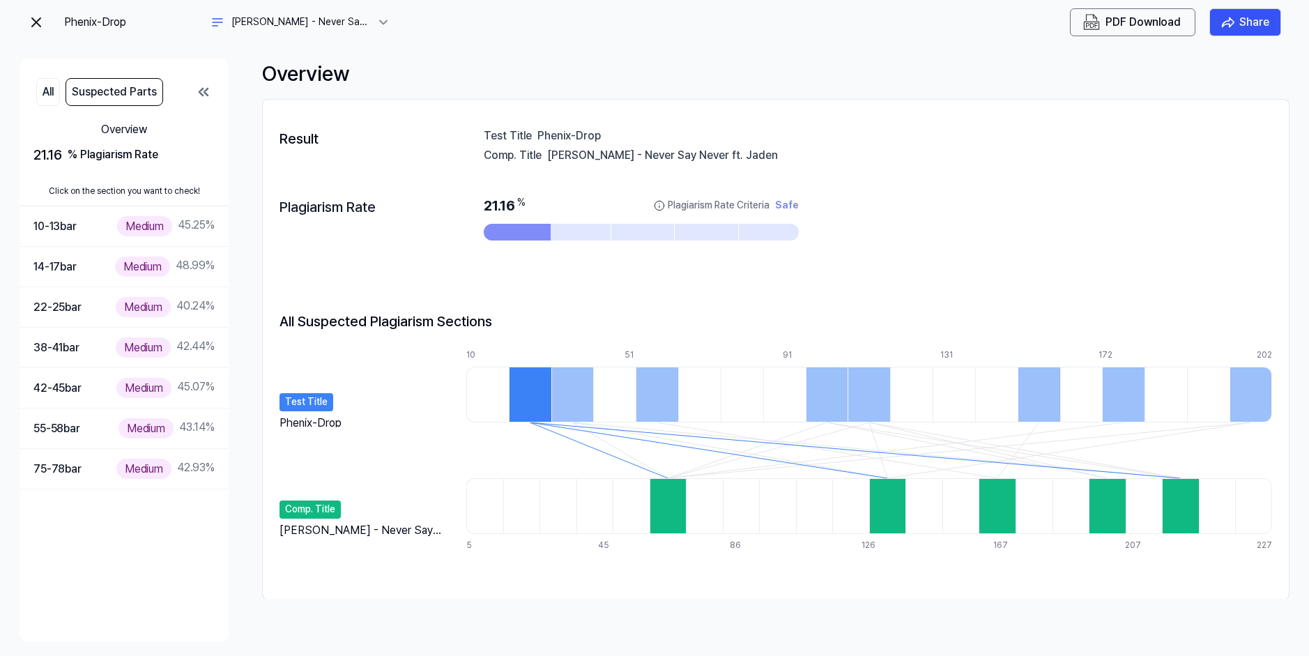
click at [584, 155] on div "Justin Bieber - Never Say Never ft. Jaden" at bounding box center [909, 154] width 725 height 14
click at [562, 155] on div "Justin Bieber - Never Say Never ft. Jaden" at bounding box center [909, 154] width 725 height 14
click at [33, 21] on img at bounding box center [36, 22] width 17 height 17
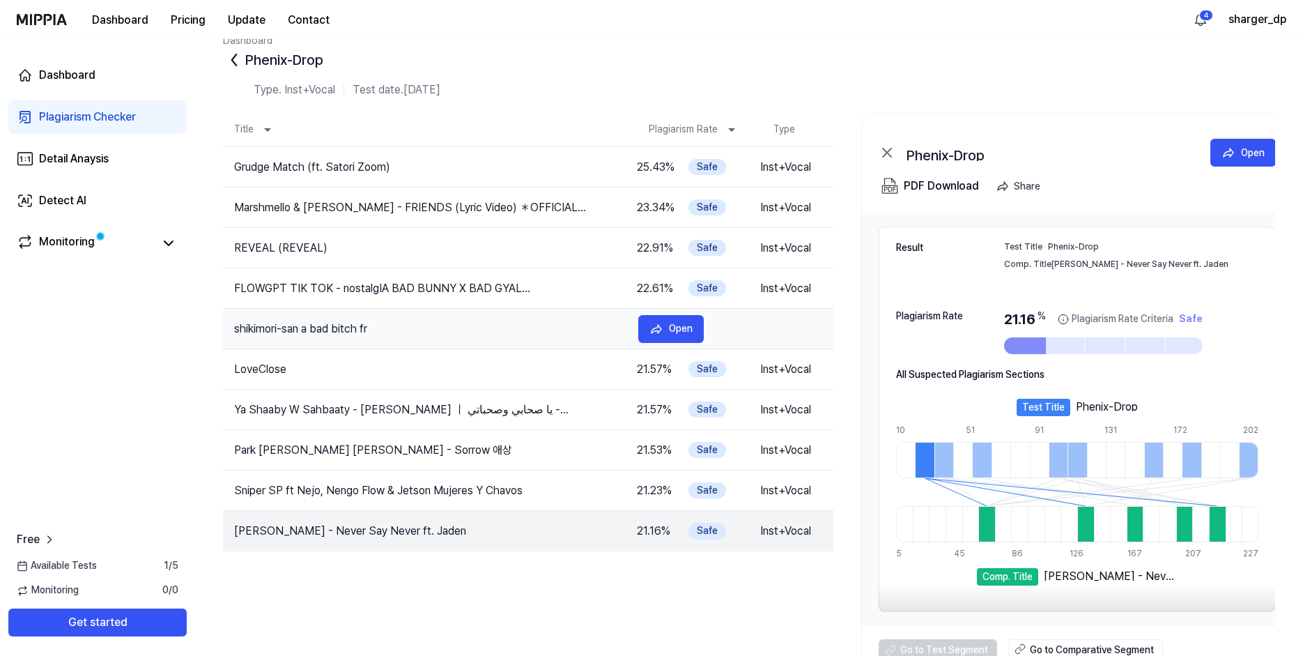
scroll to position [49, 0]
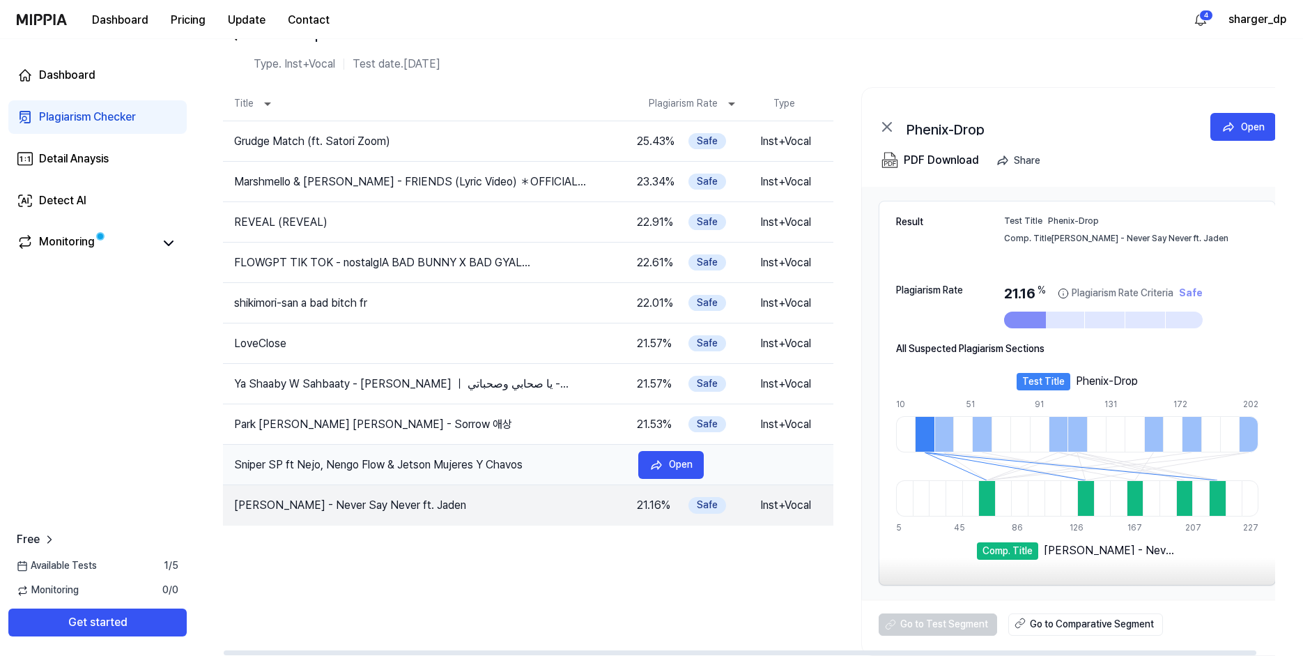
click at [479, 463] on td "Sniper SP ft Nejo, Nengo Flow & Jetson Mujeres Y Chavos" at bounding box center [425, 464] width 404 height 17
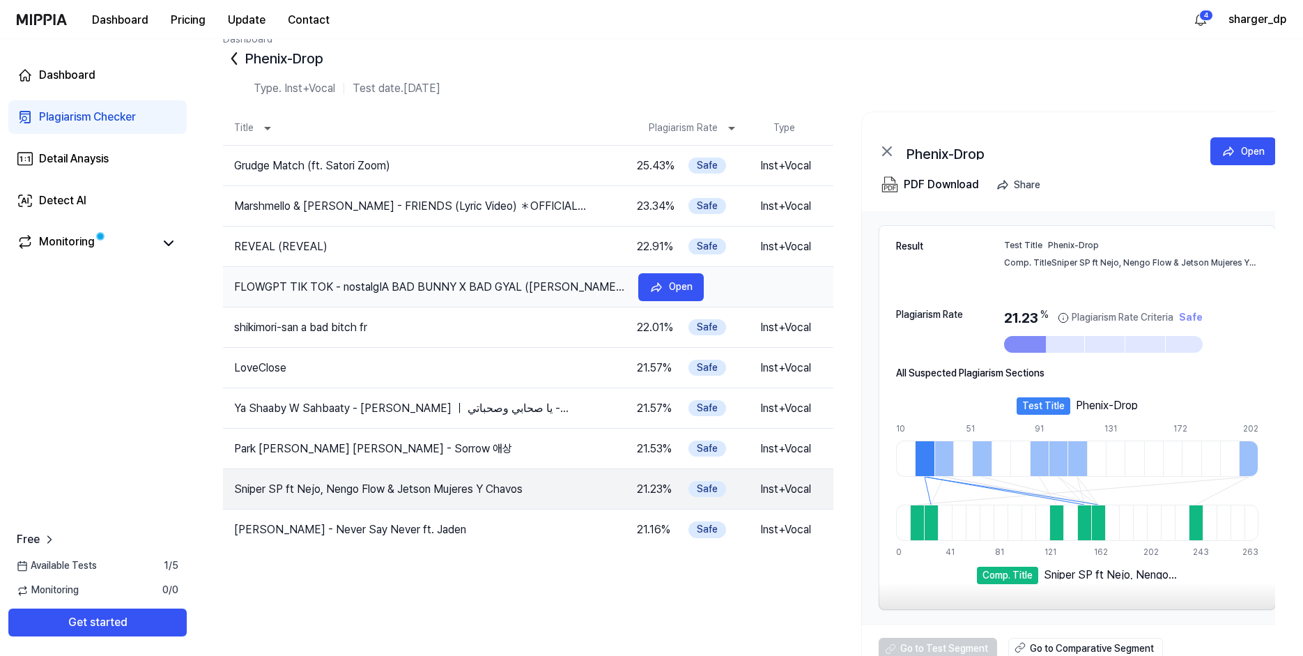
scroll to position [0, 0]
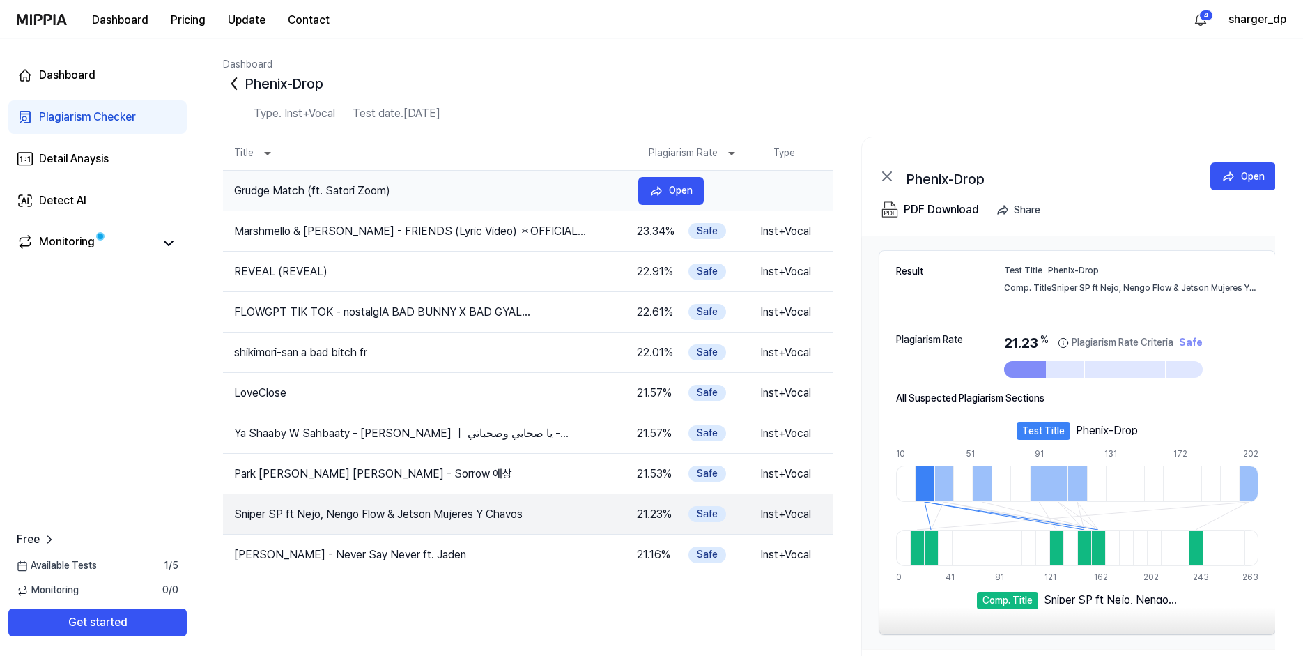
click at [503, 191] on td "Grudge Match (ft. Satori Zoom)" at bounding box center [425, 191] width 404 height 17
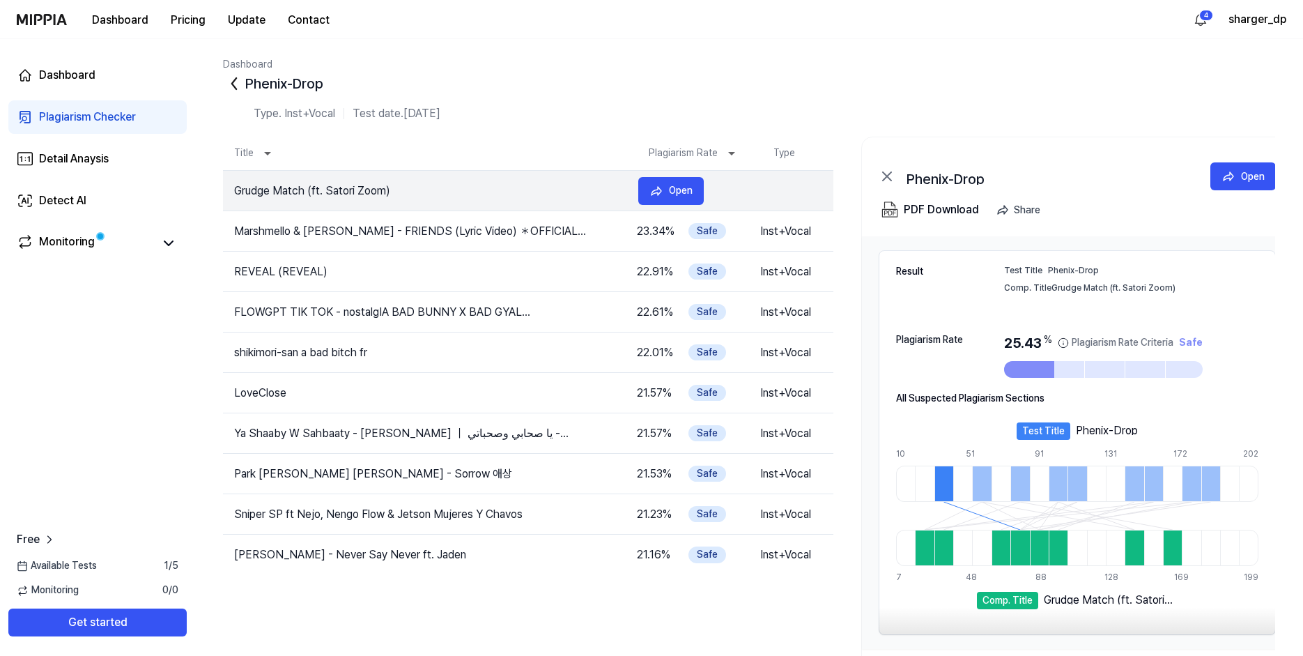
drag, startPoint x: 235, startPoint y: 192, endPoint x: 316, endPoint y: 190, distance: 80.9
click at [316, 190] on td "Grudge Match (ft. Satori Zoom)" at bounding box center [425, 191] width 404 height 17
click at [151, 233] on link "Monitoring" at bounding box center [85, 243] width 137 height 20
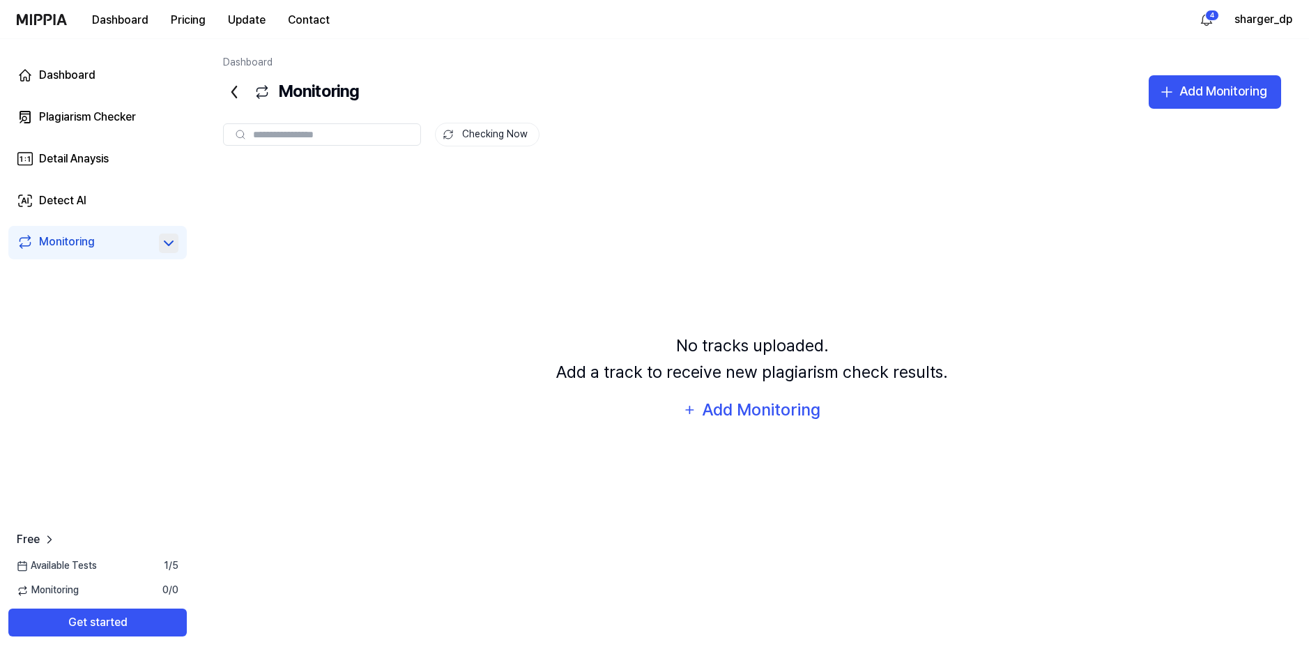
click at [171, 247] on icon at bounding box center [168, 243] width 17 height 17
drag, startPoint x: 176, startPoint y: 245, endPoint x: 170, endPoint y: 234, distance: 12.8
click at [177, 245] on button at bounding box center [169, 243] width 20 height 20
click at [91, 199] on link "Detect AI" at bounding box center [97, 200] width 178 height 33
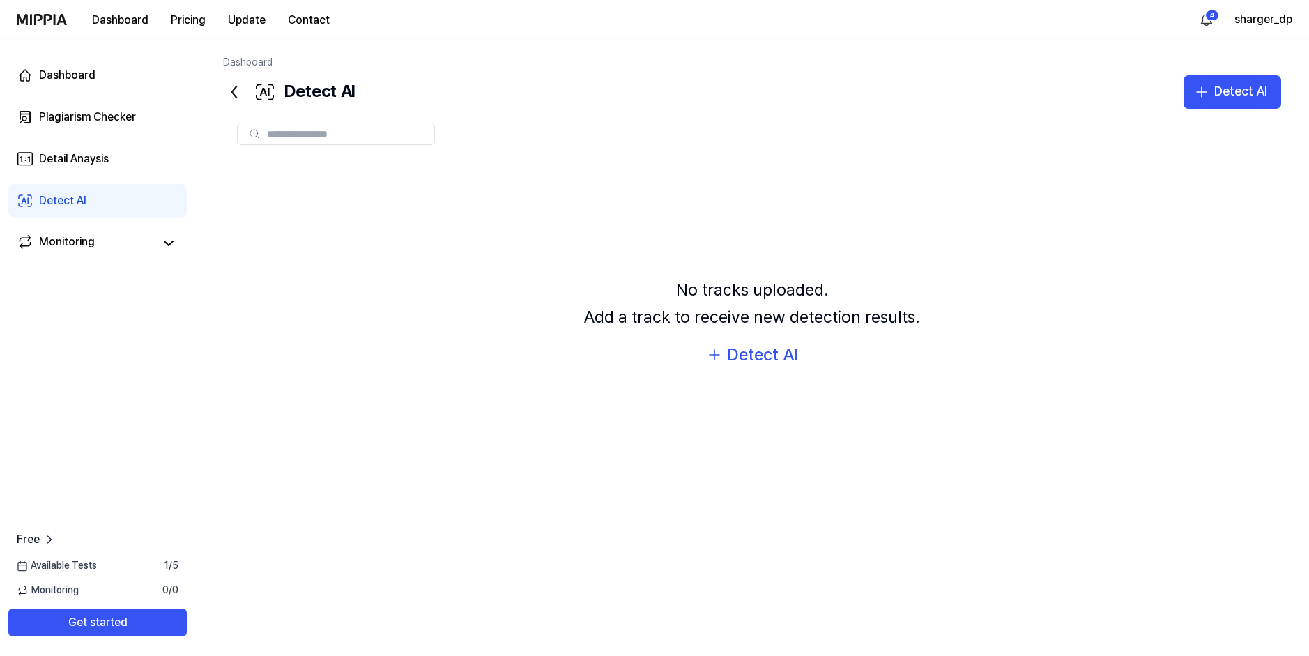
click at [319, 136] on input "text" at bounding box center [346, 134] width 159 height 13
type input "*"
click at [771, 361] on div "Detect AI" at bounding box center [762, 354] width 71 height 26
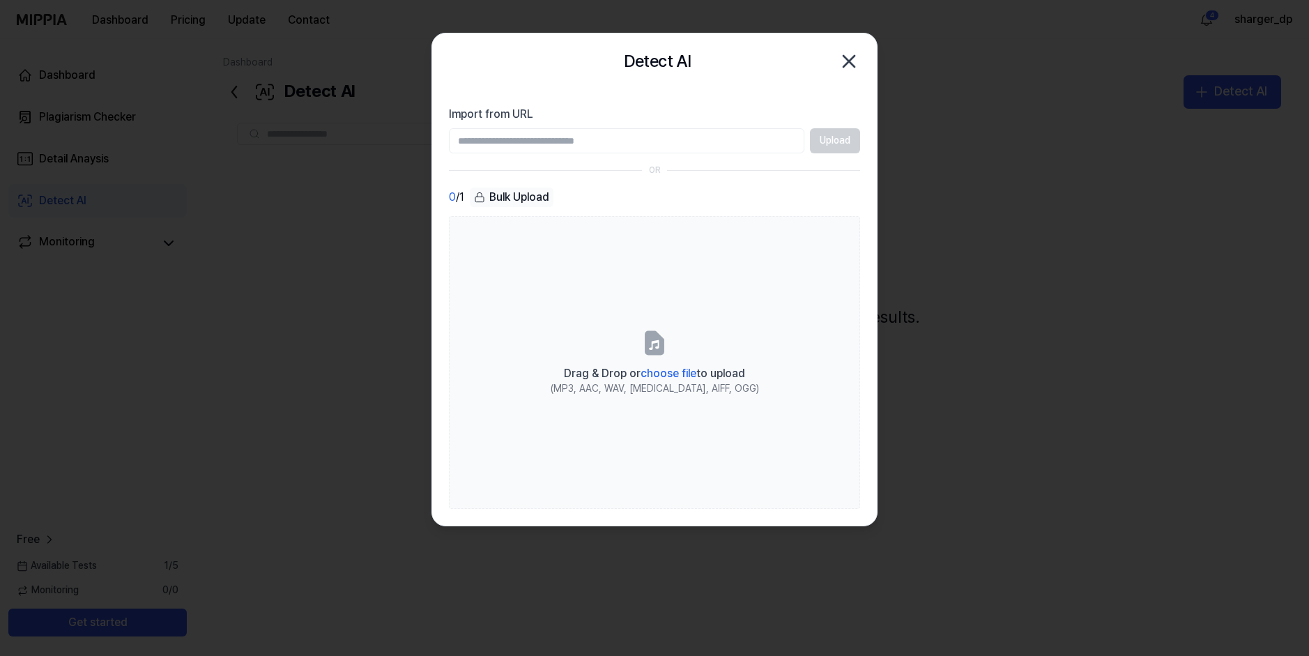
click at [697, 139] on input "Import from URL" at bounding box center [626, 140] width 355 height 25
paste input "**********"
type input "**********"
click at [838, 140] on button "Upload" at bounding box center [835, 140] width 50 height 25
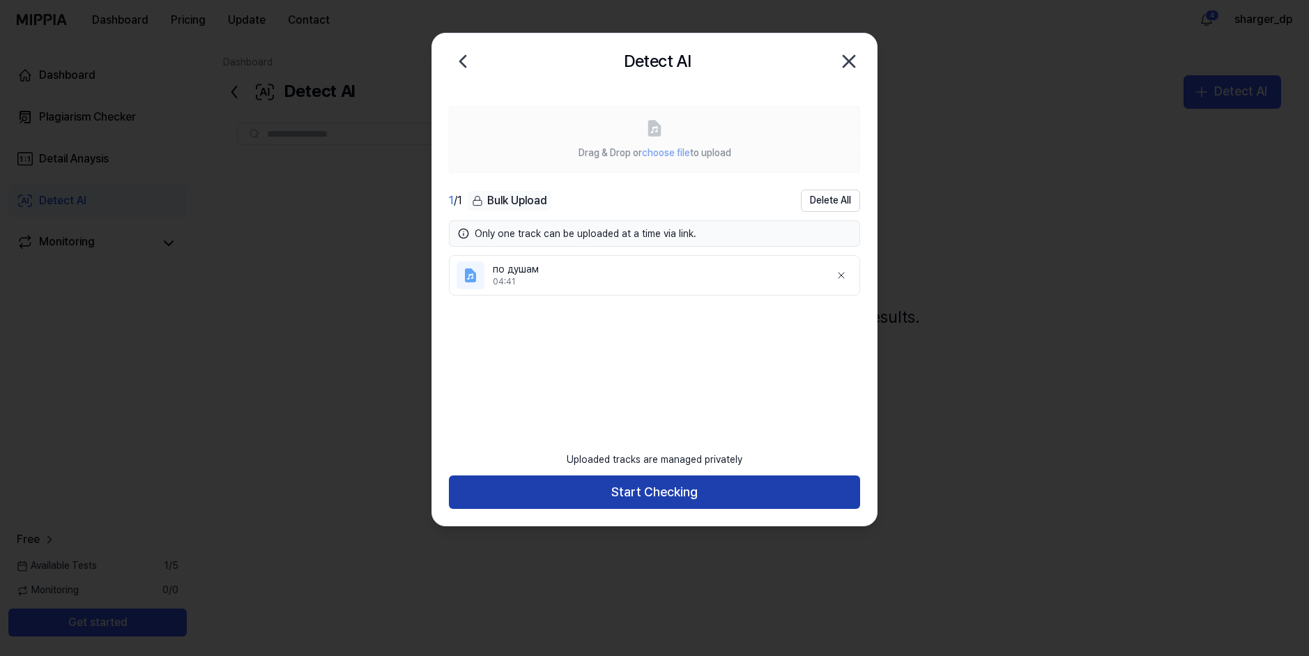
click at [694, 496] on button "Start Checking" at bounding box center [654, 491] width 411 height 33
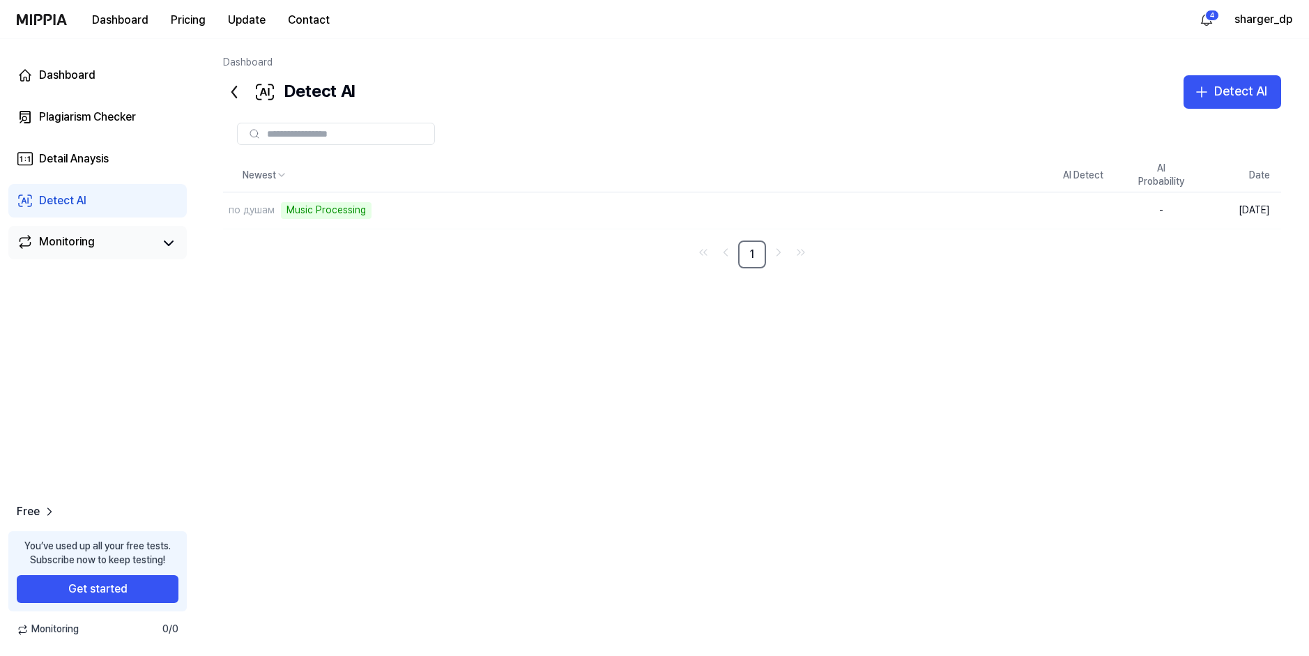
click at [88, 240] on div "Monitoring" at bounding box center [67, 243] width 56 height 20
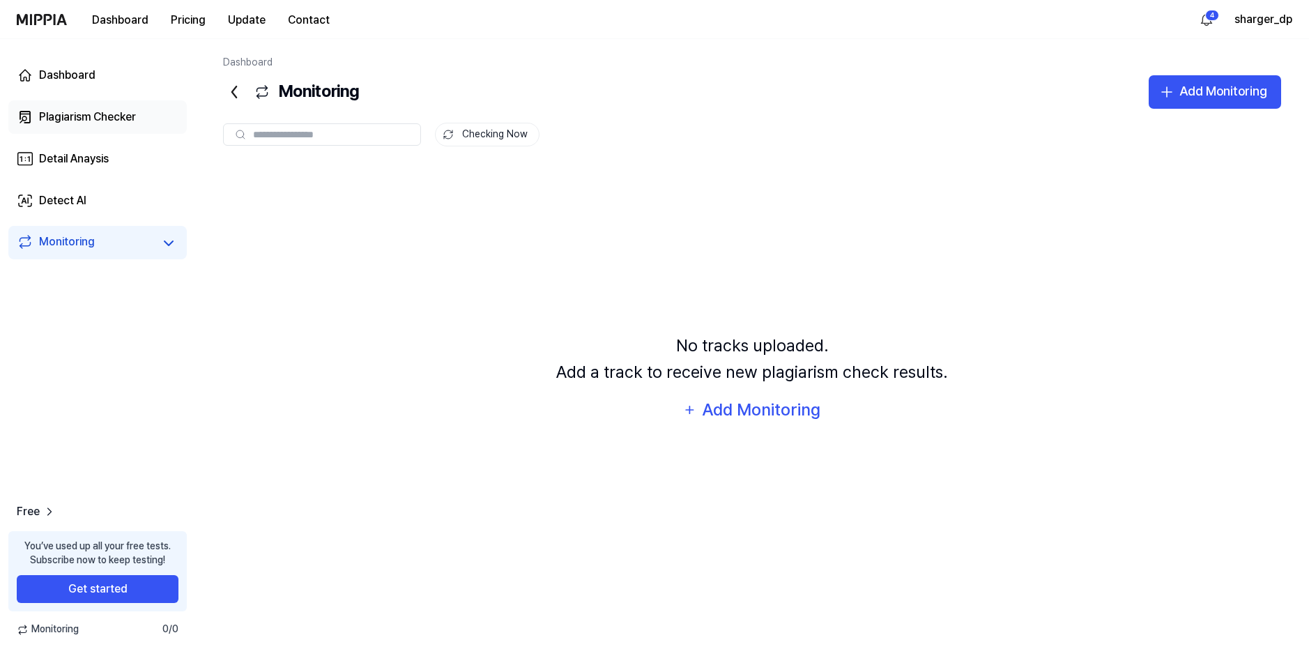
click at [86, 114] on div "Plagiarism Checker" at bounding box center [87, 117] width 97 height 17
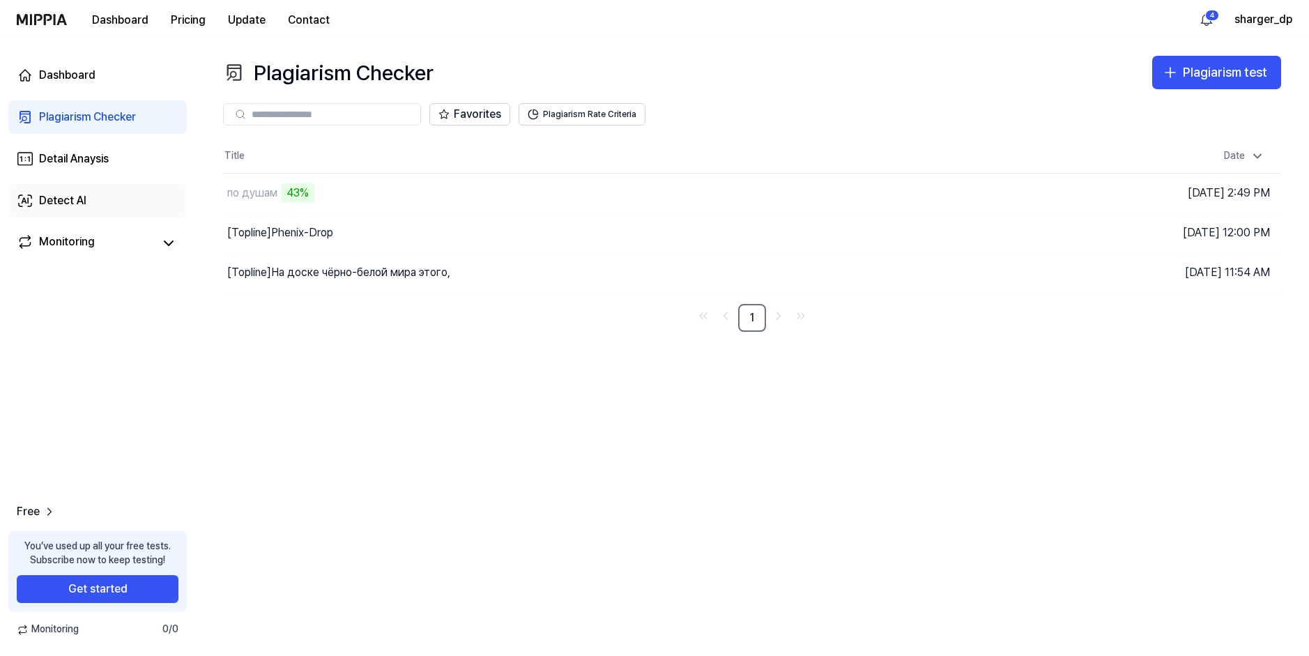
click at [51, 206] on div "Detect AI" at bounding box center [62, 200] width 47 height 17
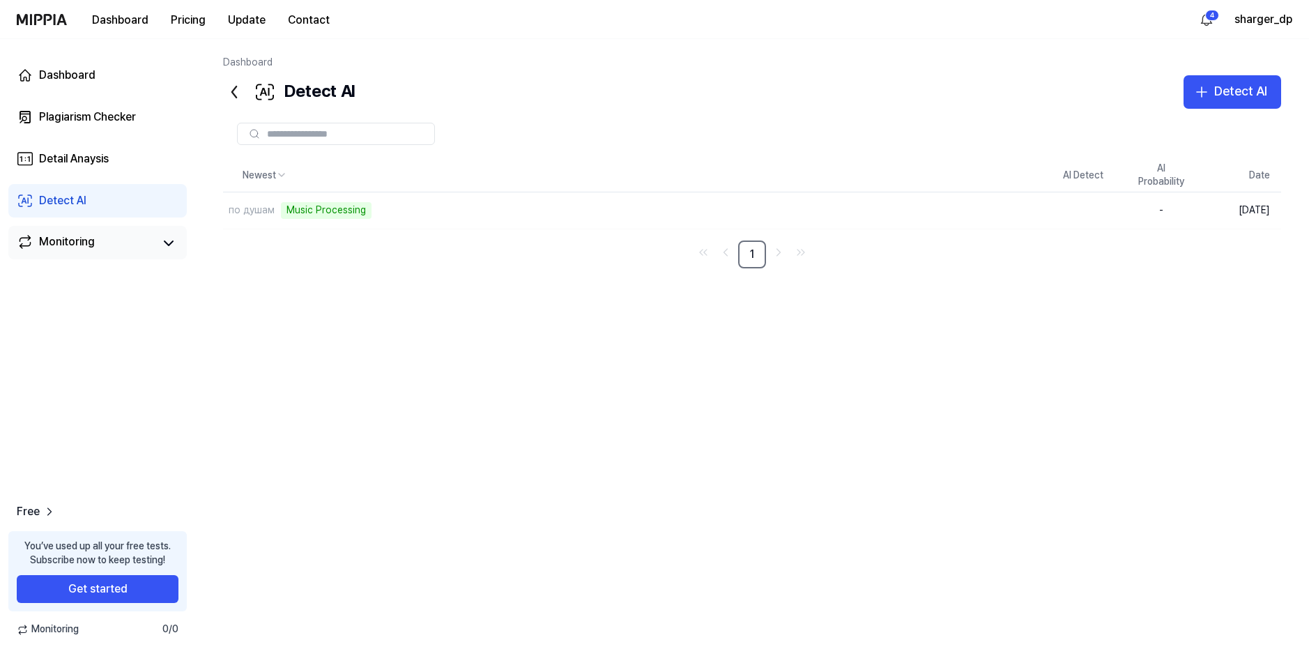
click at [67, 243] on div "Monitoring" at bounding box center [67, 243] width 56 height 20
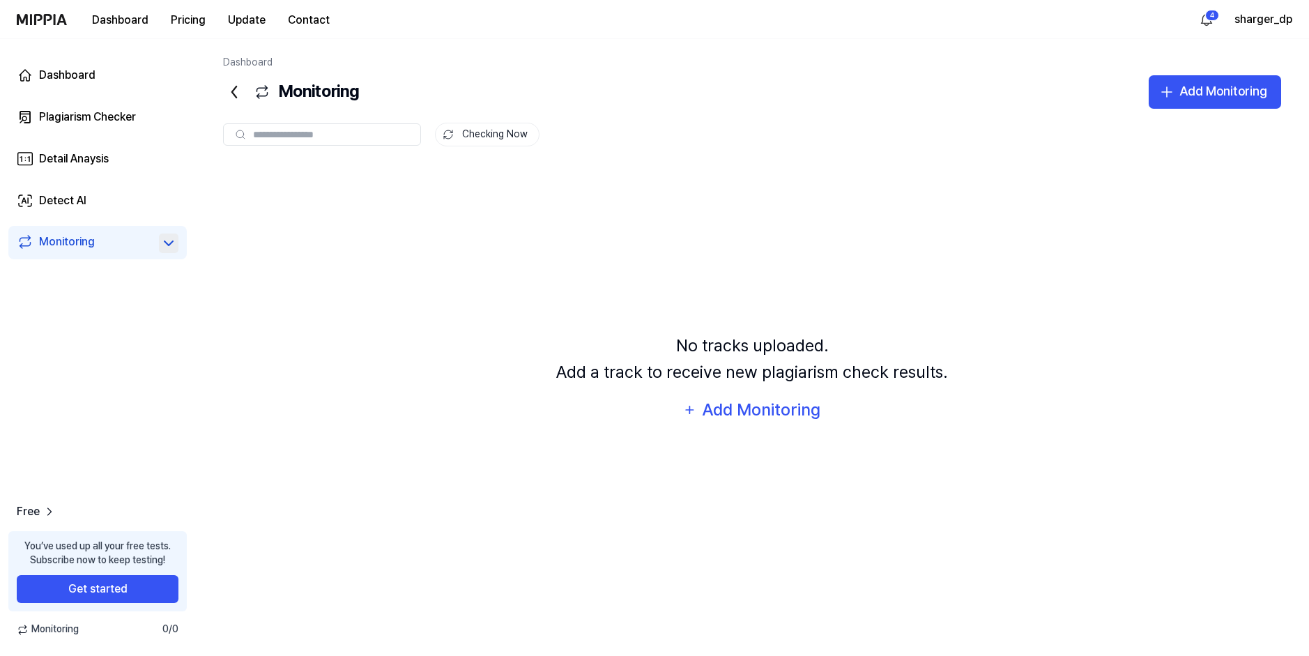
click at [169, 241] on icon at bounding box center [168, 243] width 17 height 17
click at [167, 245] on icon at bounding box center [168, 243] width 17 height 17
click at [1184, 87] on div "Add Monitoring" at bounding box center [1223, 92] width 88 height 20
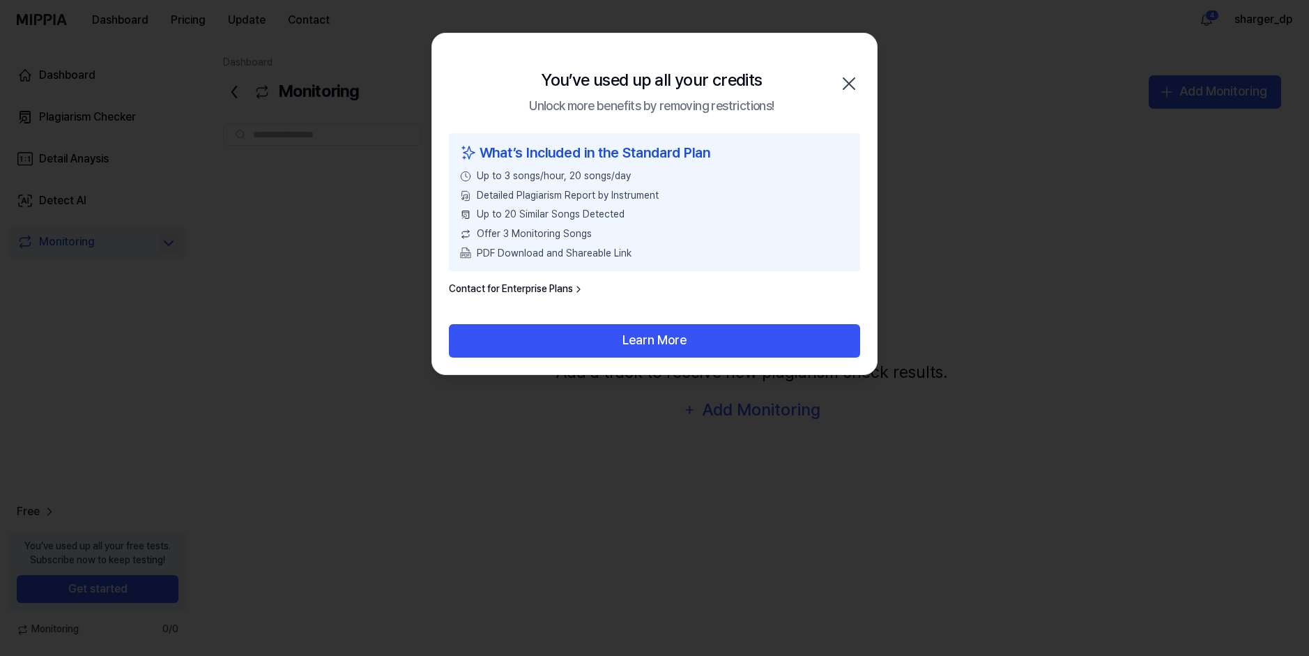
click at [854, 77] on icon "button" at bounding box center [849, 83] width 22 height 22
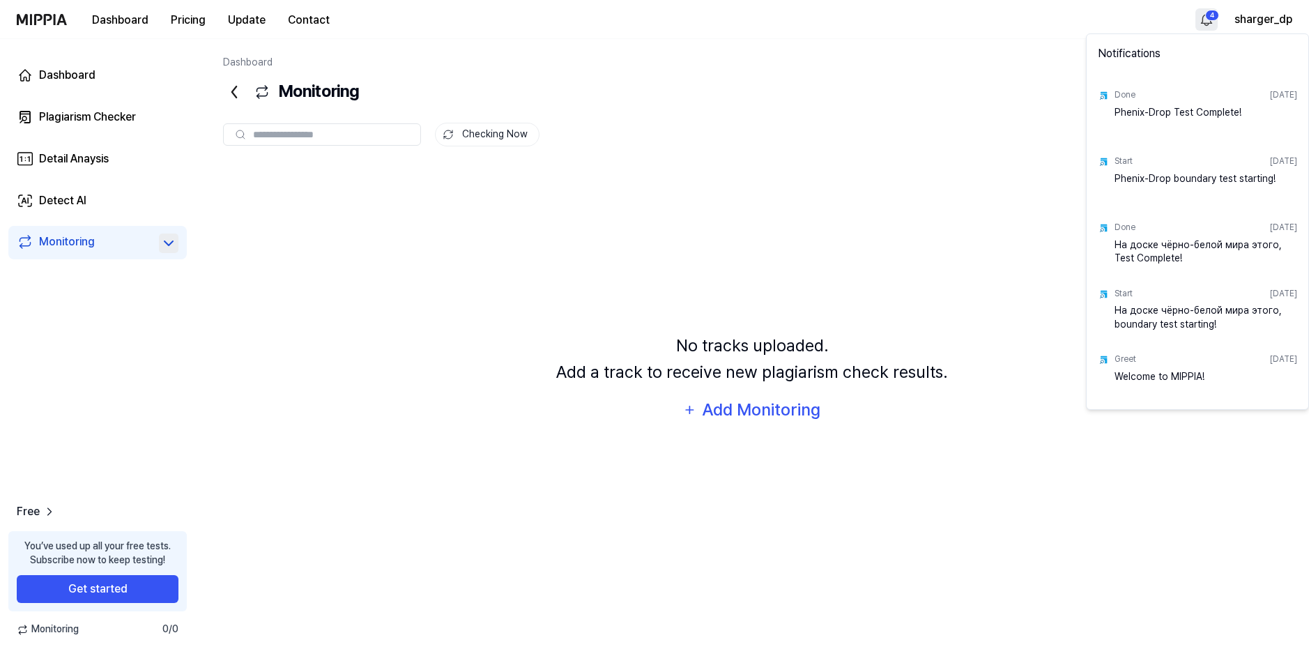
click at [1211, 10] on html at bounding box center [654, 328] width 1309 height 656
click at [1206, 10] on html at bounding box center [654, 328] width 1309 height 656
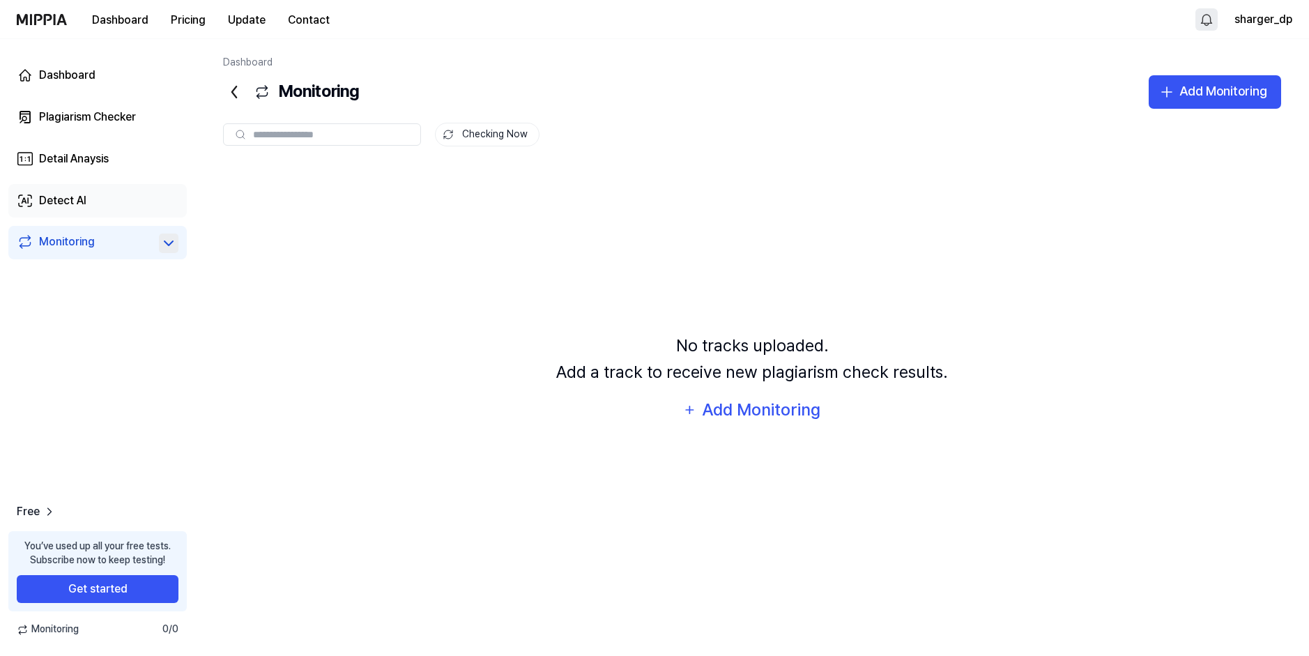
click at [60, 195] on div "Detect AI" at bounding box center [62, 200] width 47 height 17
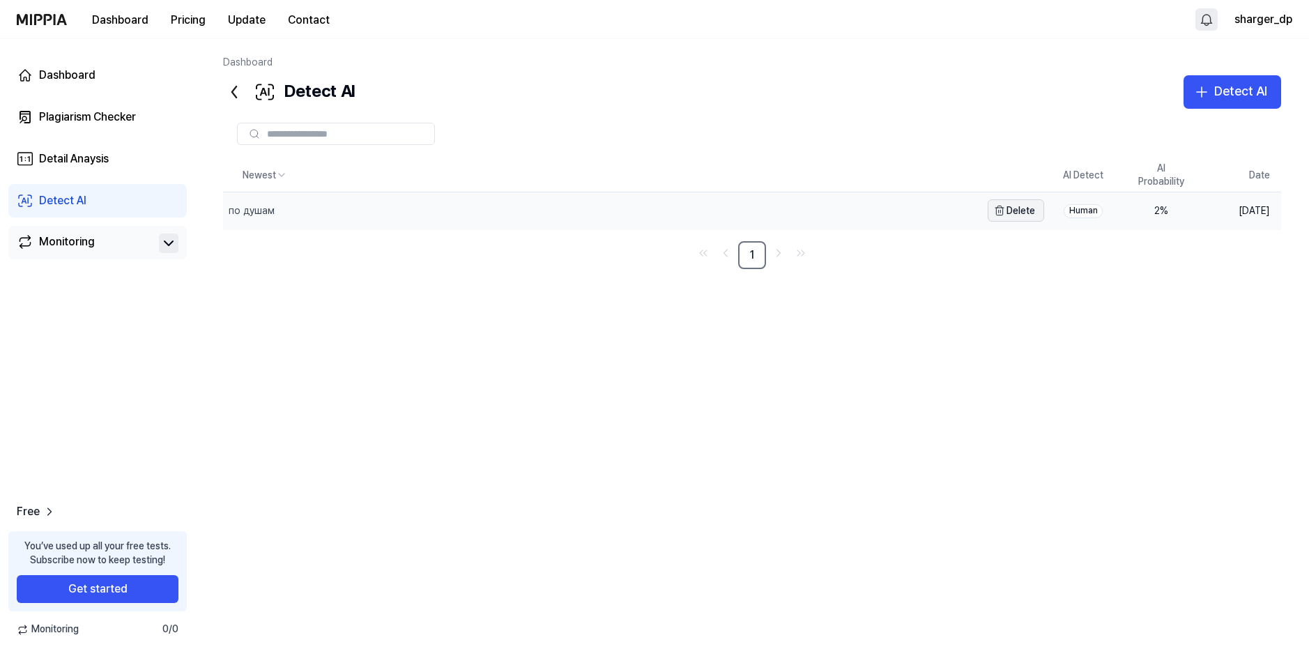
click at [990, 210] on button "Delete" at bounding box center [1016, 210] width 56 height 22
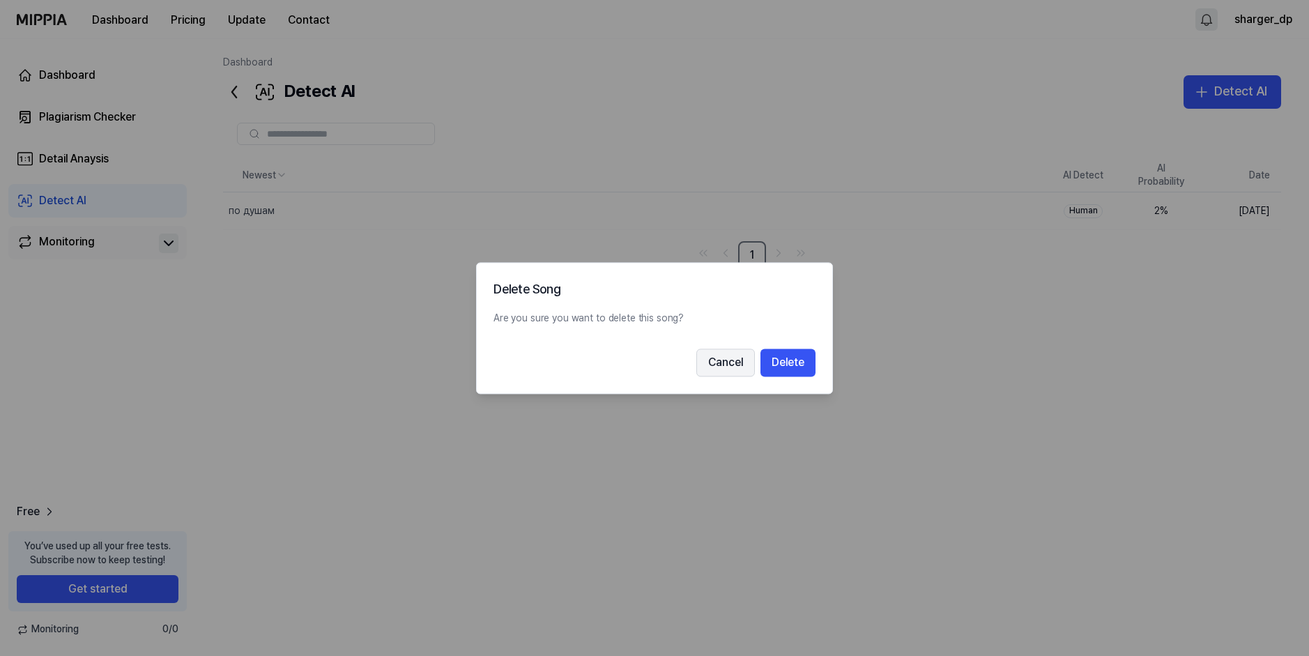
click at [714, 358] on button "Cancel" at bounding box center [725, 362] width 59 height 28
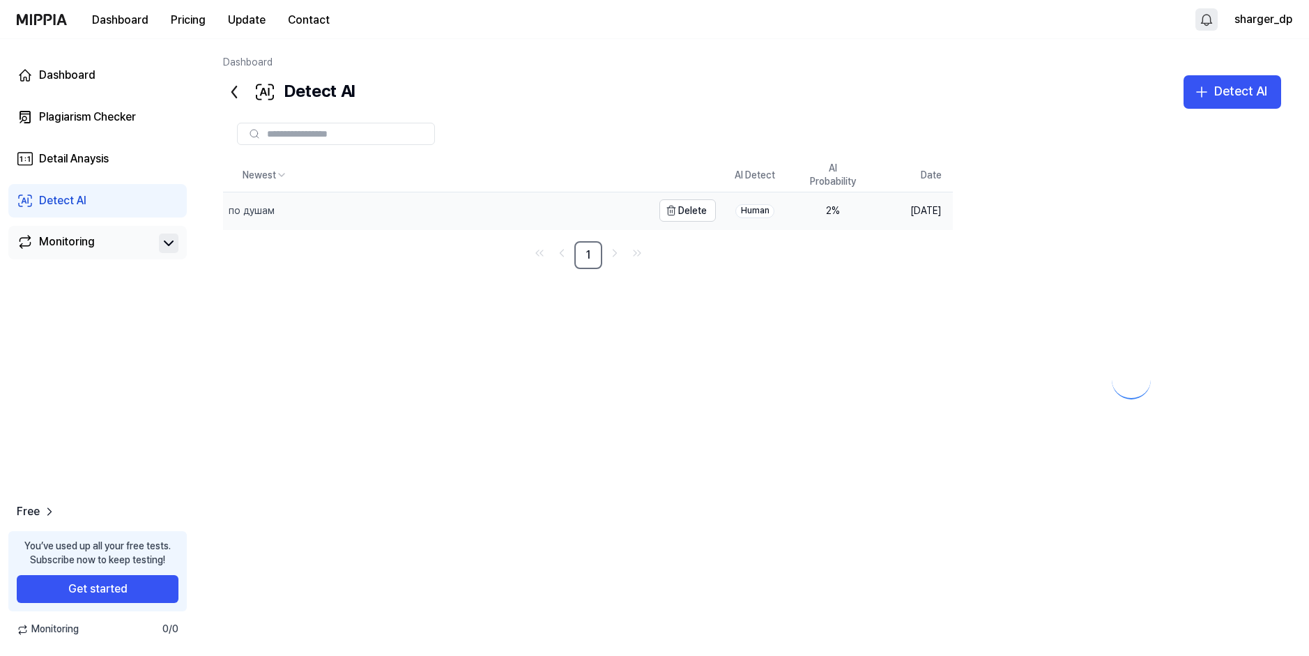
click at [433, 198] on div "по душам" at bounding box center [437, 210] width 429 height 36
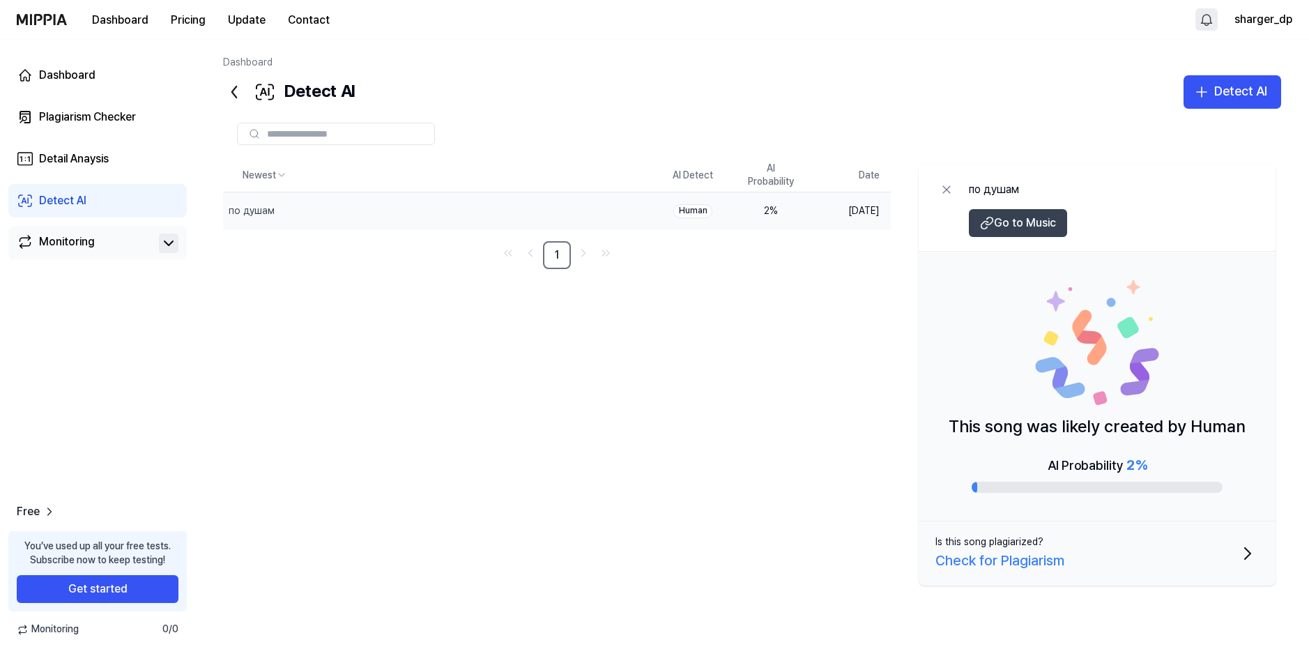
click at [1026, 219] on span "Go to Music" at bounding box center [1025, 223] width 62 height 17
click at [942, 187] on icon at bounding box center [946, 190] width 14 height 14
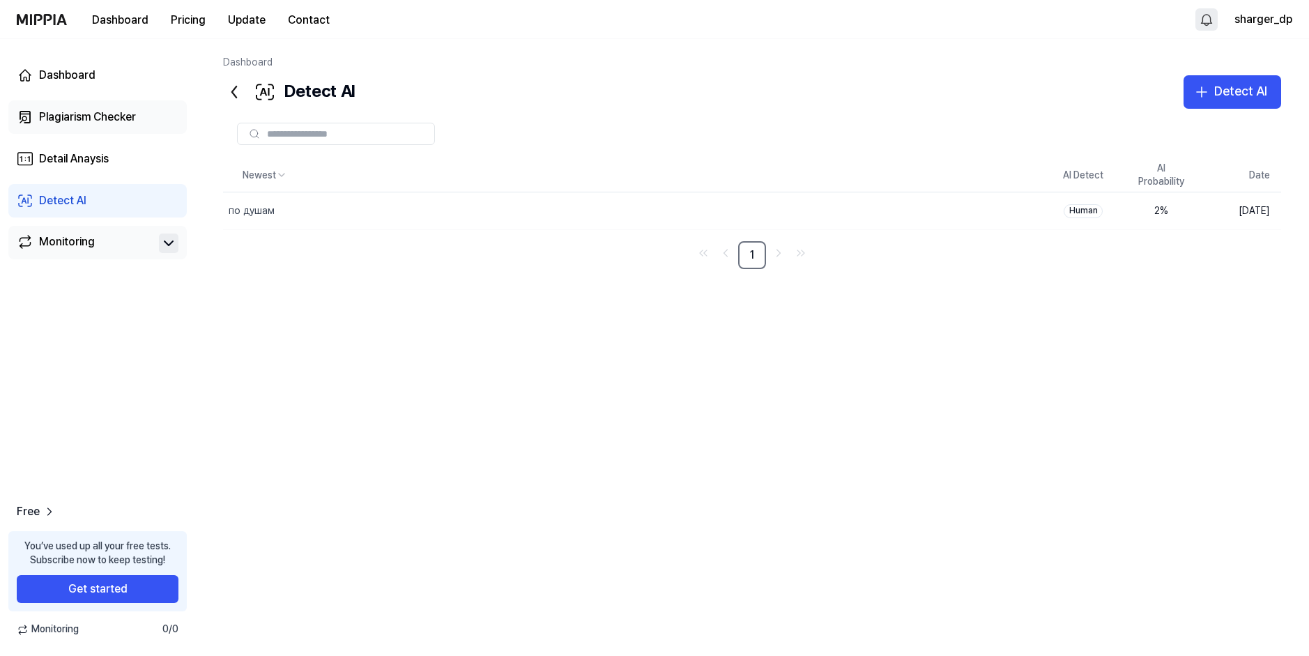
click at [104, 113] on div "Plagiarism Checker" at bounding box center [87, 117] width 97 height 17
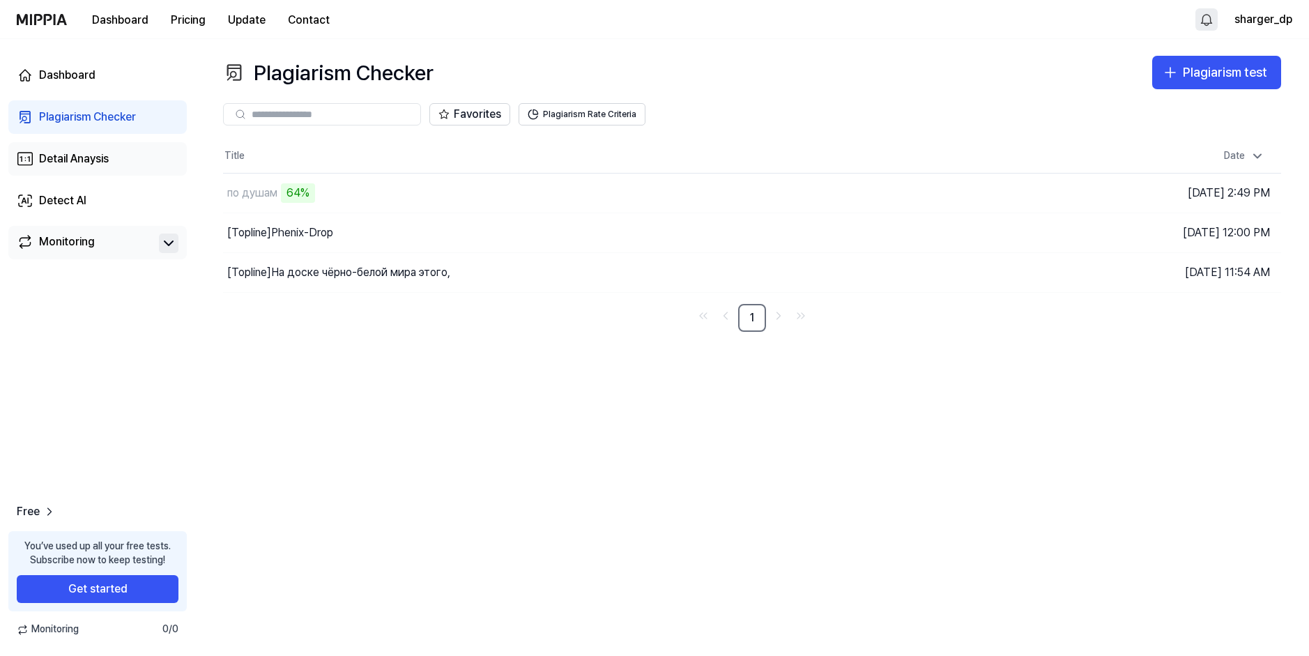
click at [78, 160] on div "Detail Anaysis" at bounding box center [74, 159] width 70 height 17
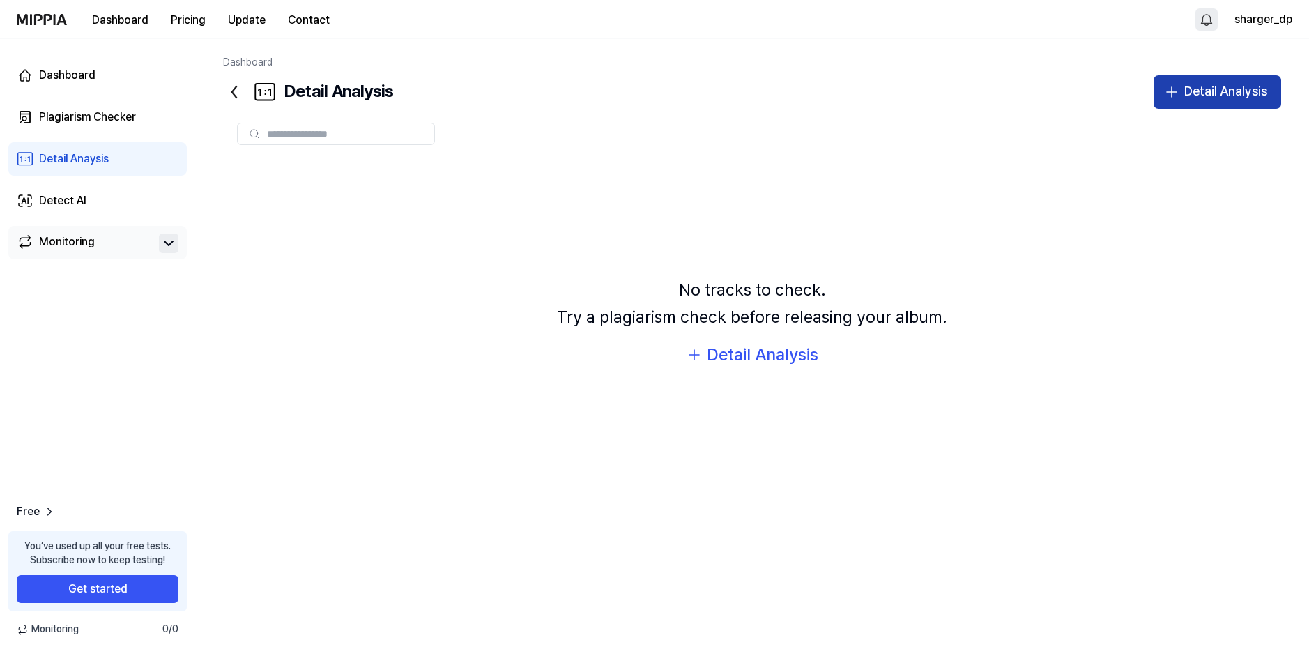
click at [1215, 93] on div "Detail Analysis" at bounding box center [1225, 92] width 83 height 20
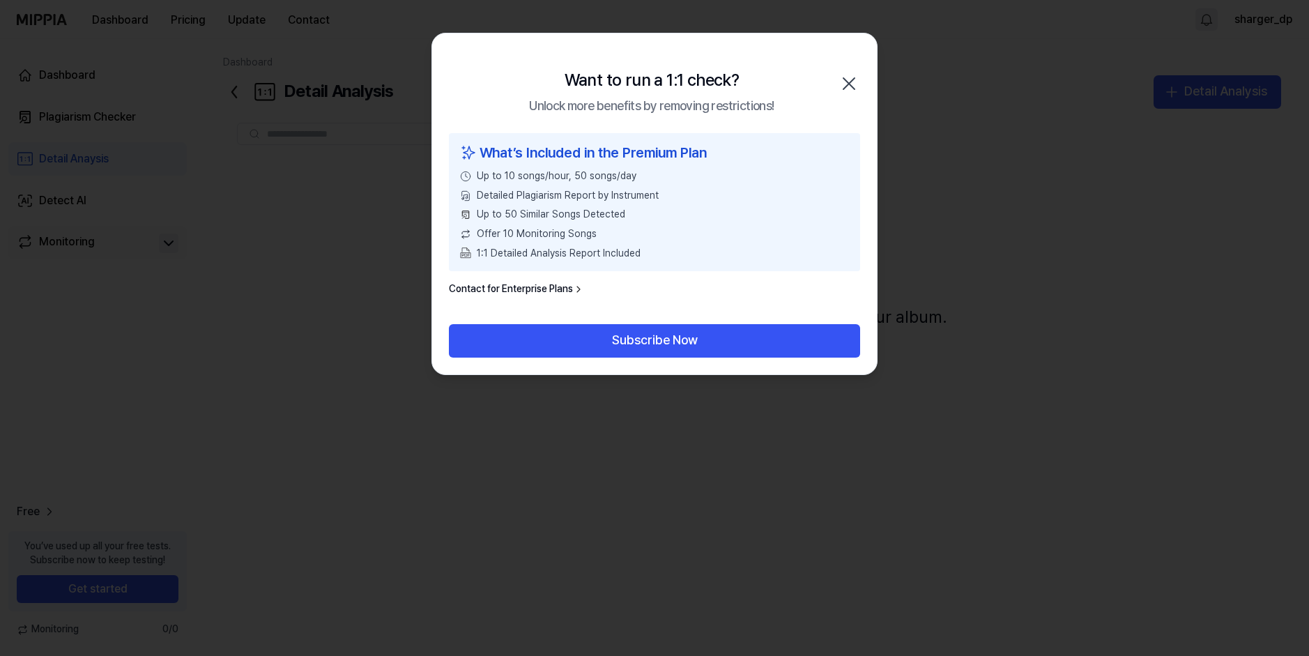
click at [852, 84] on icon "button" at bounding box center [849, 83] width 22 height 22
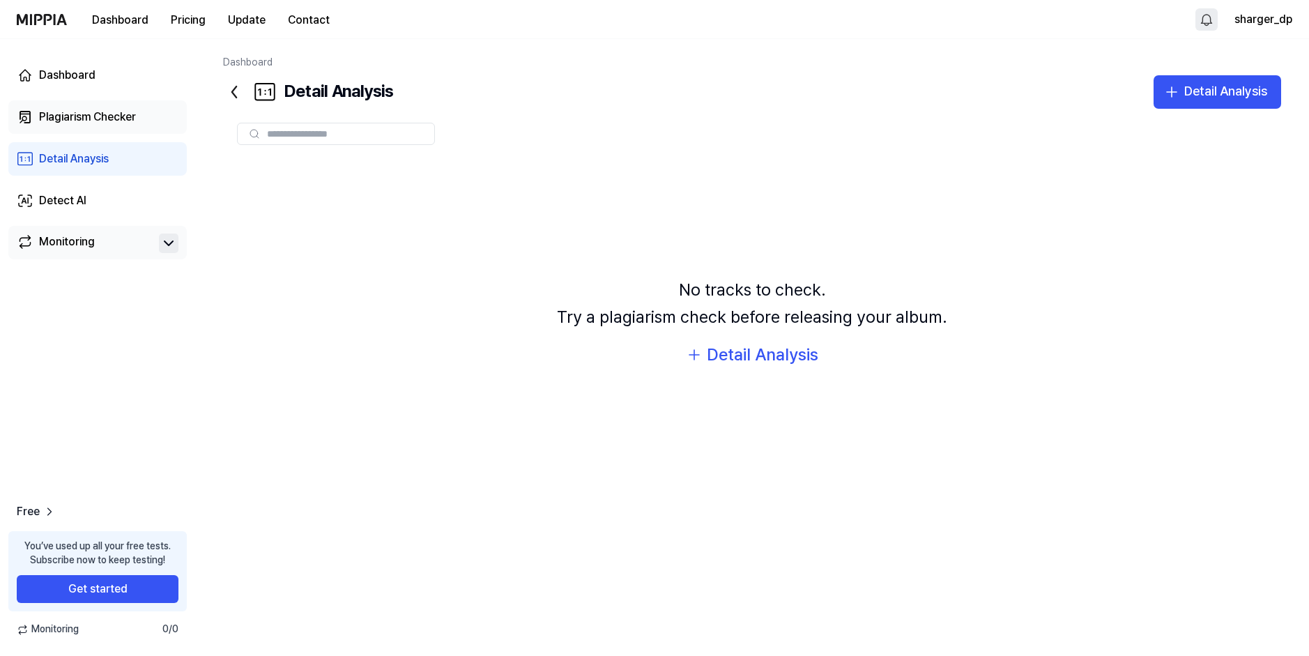
click at [100, 121] on div "Plagiarism Checker" at bounding box center [87, 117] width 97 height 17
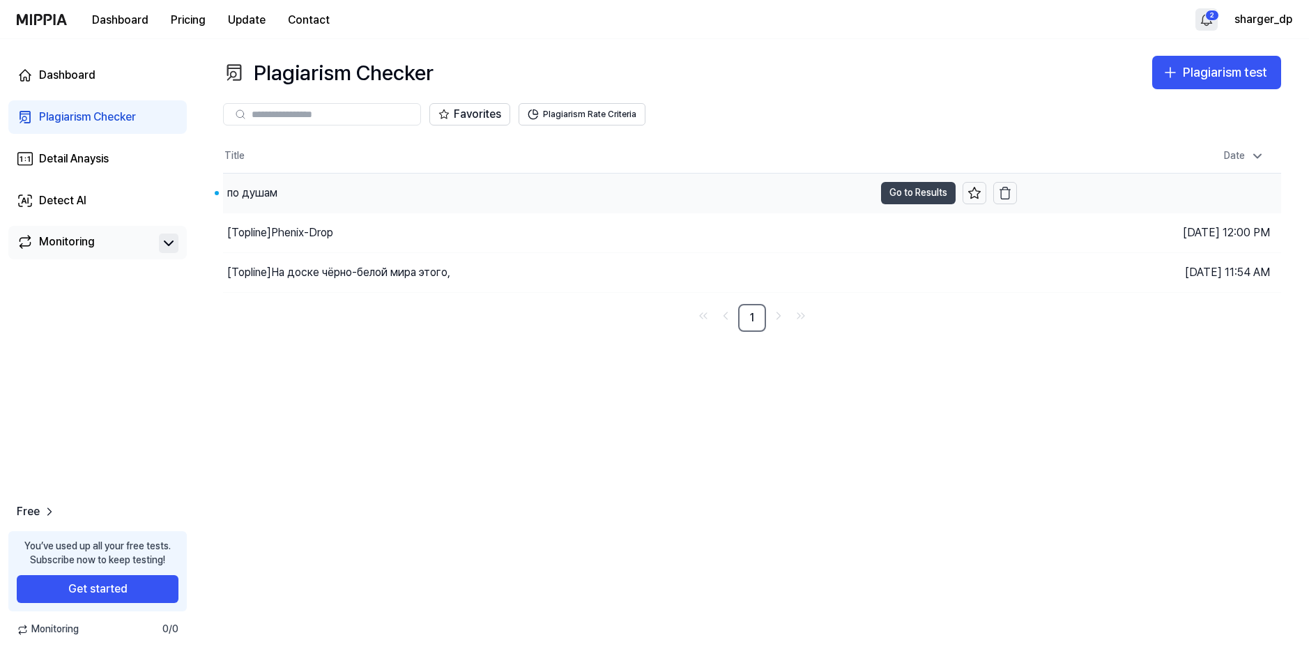
click at [901, 192] on button "Go to Results" at bounding box center [918, 193] width 75 height 22
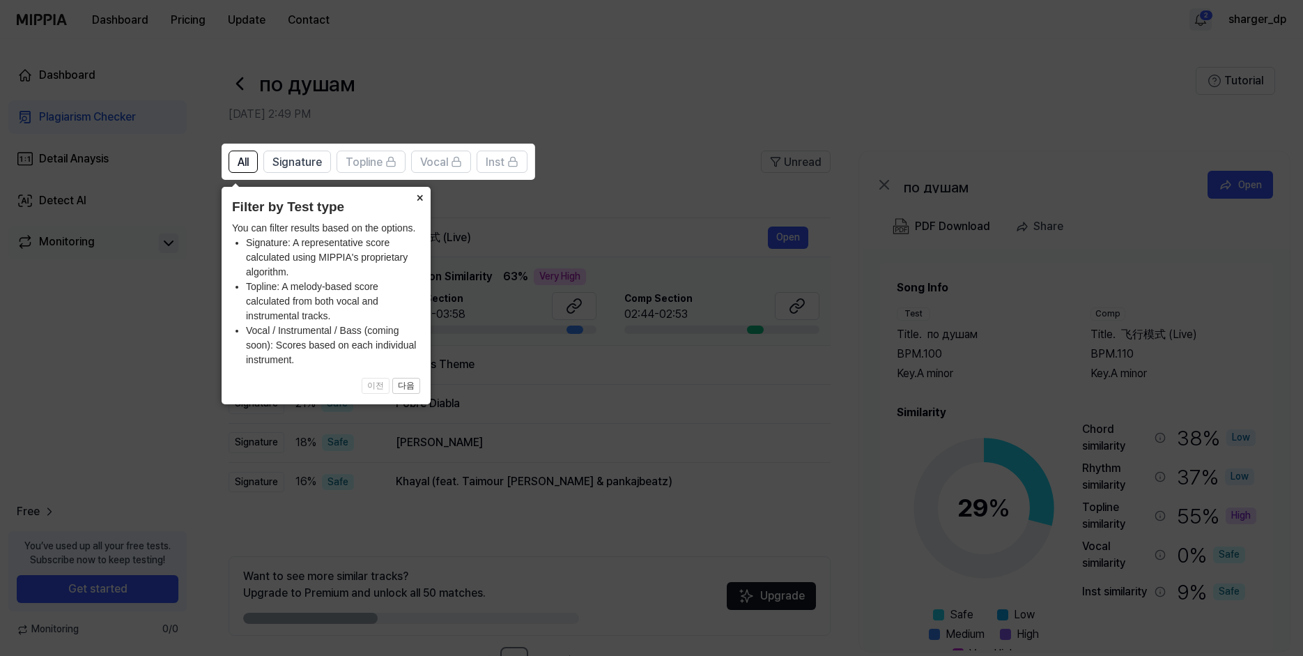
click at [422, 203] on button "×" at bounding box center [419, 197] width 22 height 20
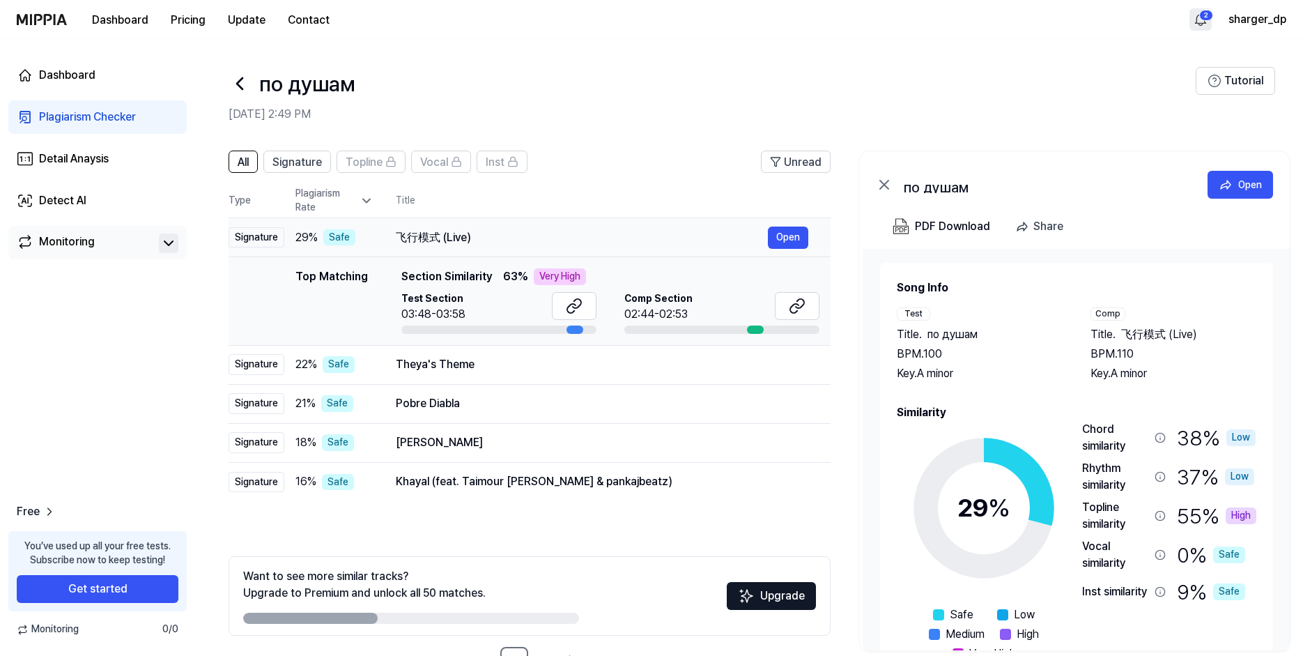
click at [473, 234] on div "飞行模式 (Live)" at bounding box center [582, 237] width 372 height 17
click at [495, 363] on div "Theya's Theme" at bounding box center [582, 364] width 372 height 17
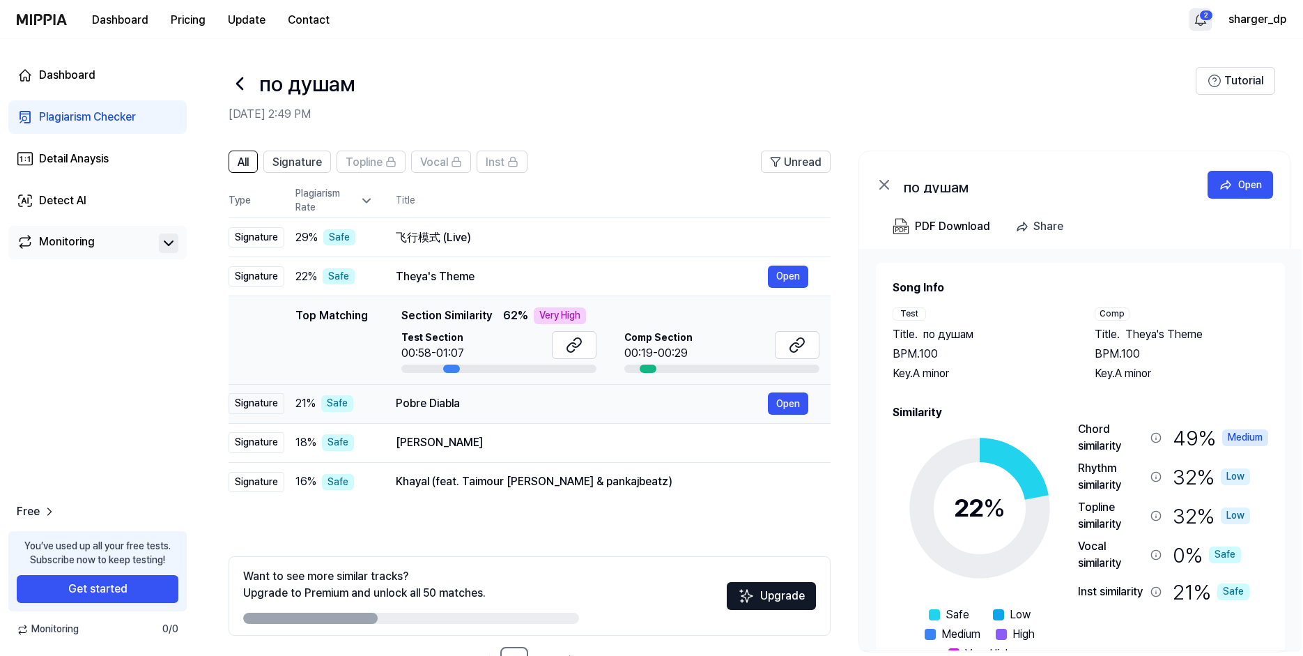
click at [450, 408] on div "Pobre Diabla" at bounding box center [582, 403] width 372 height 17
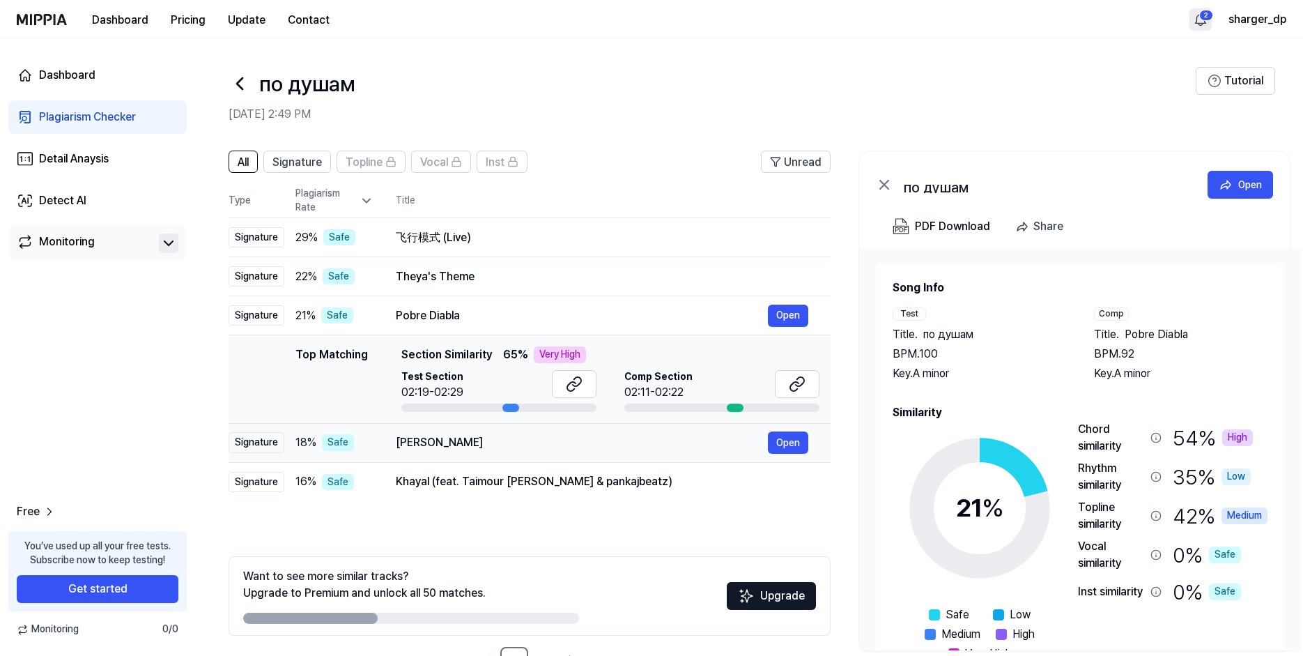
click at [436, 439] on div "Amos Moses" at bounding box center [582, 442] width 372 height 17
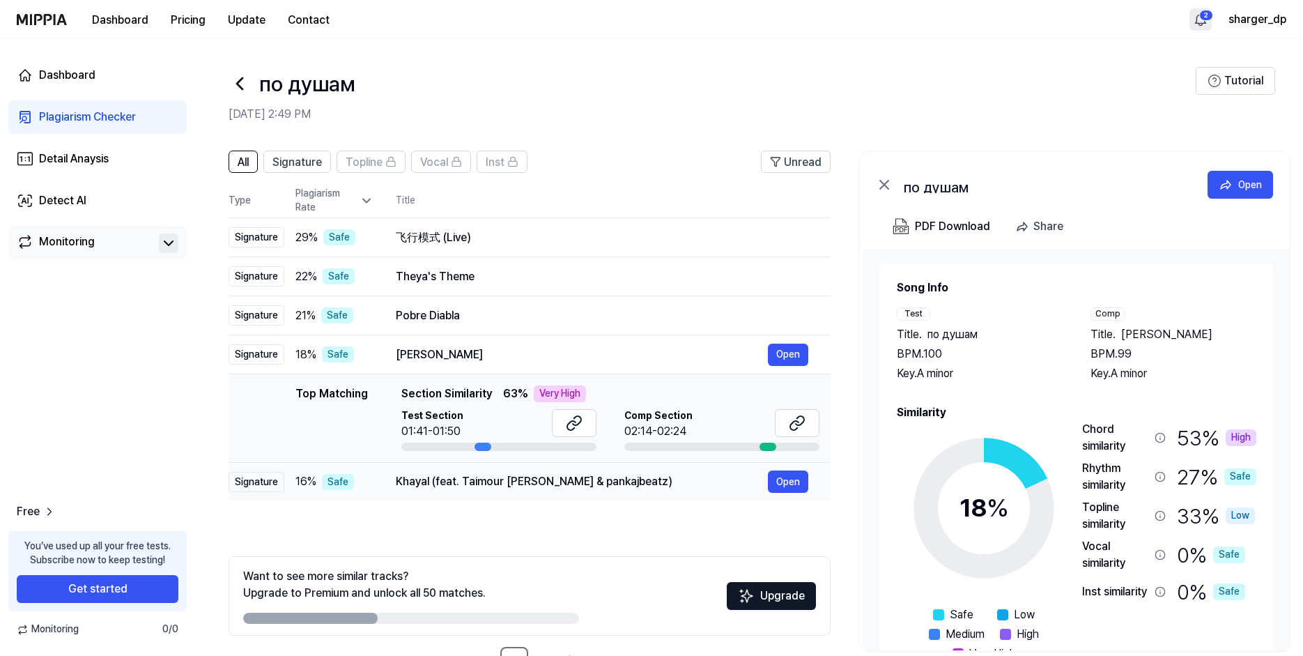
click at [448, 480] on div "Khayal (feat. Taimour Baig & pankajbeatz)" at bounding box center [582, 481] width 372 height 17
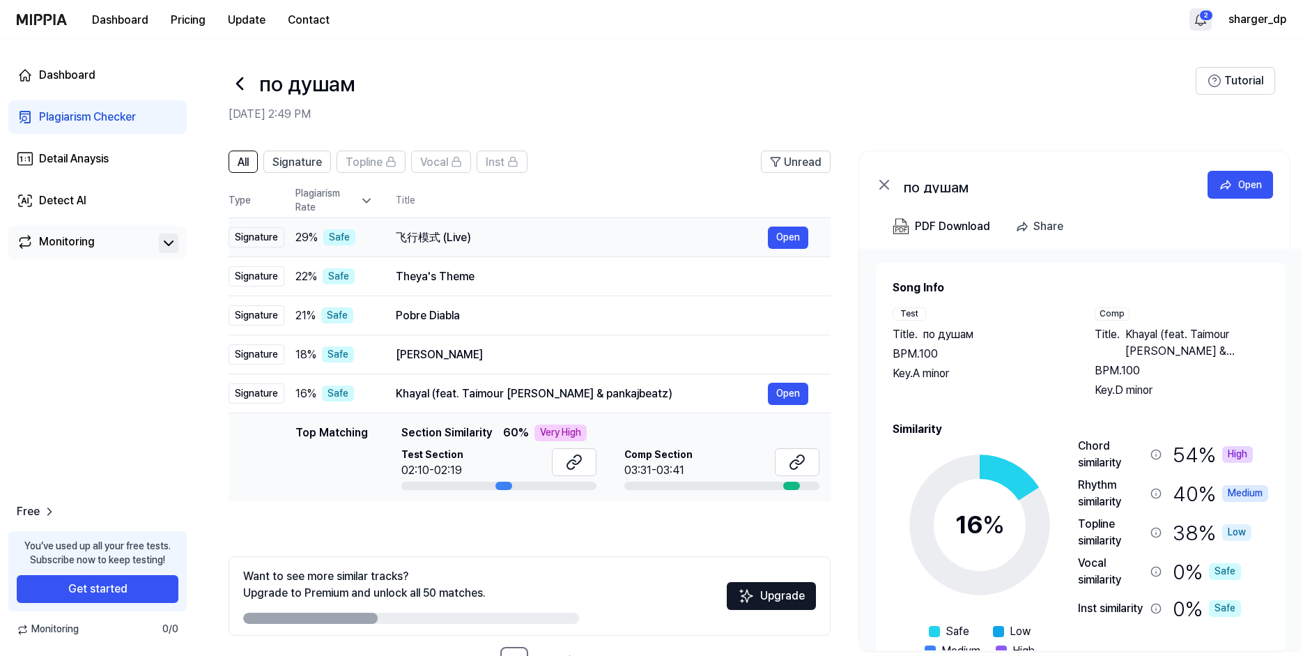
click at [483, 237] on div "飞行模式 (Live)" at bounding box center [582, 237] width 372 height 17
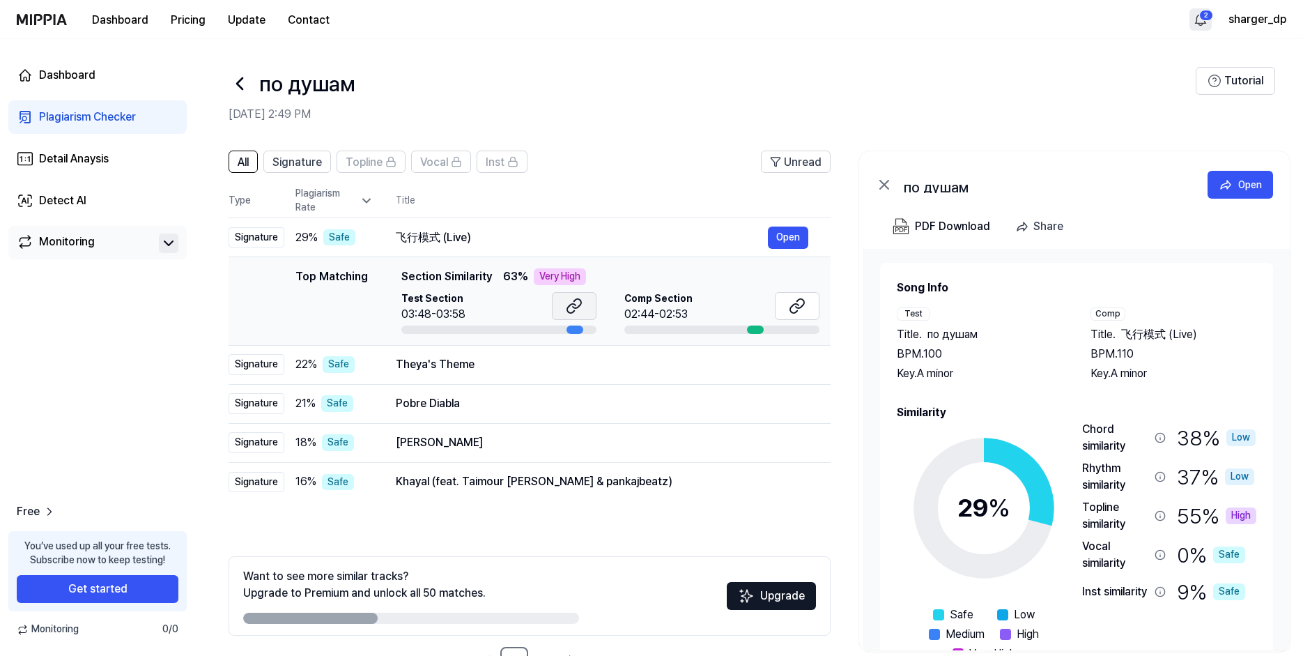
click at [577, 303] on icon at bounding box center [574, 306] width 17 height 17
click at [501, 369] on div "Theya's Theme" at bounding box center [582, 364] width 372 height 17
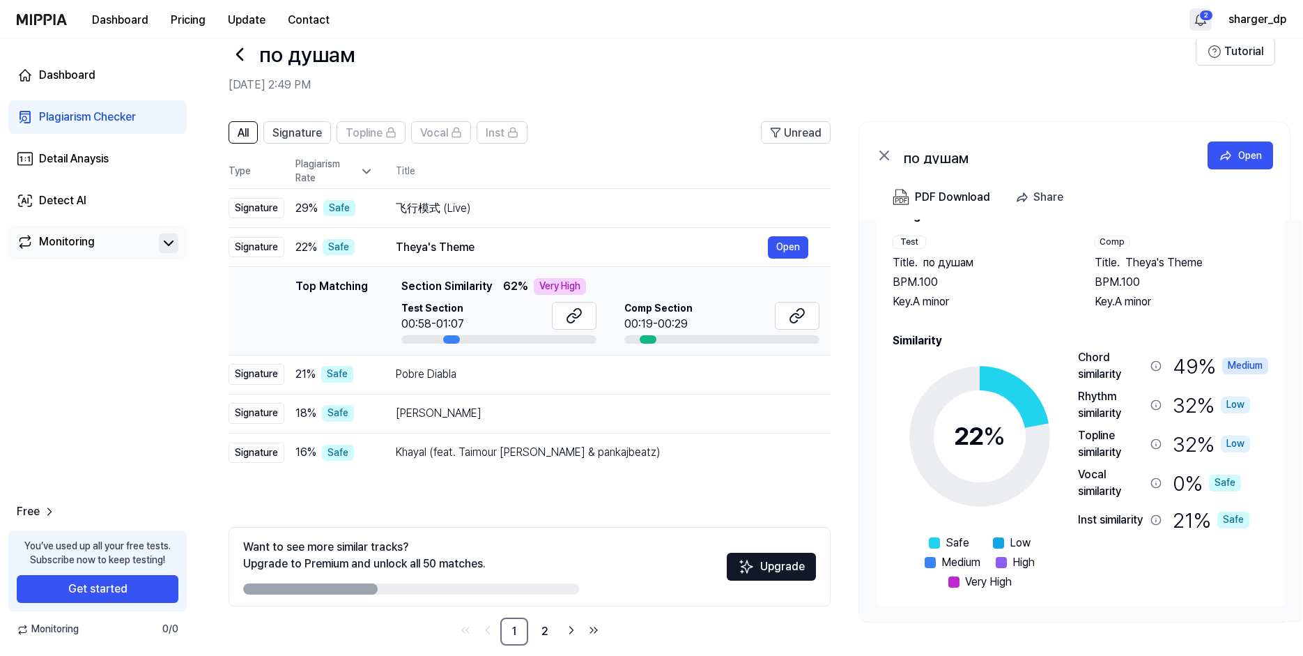
scroll to position [47, 0]
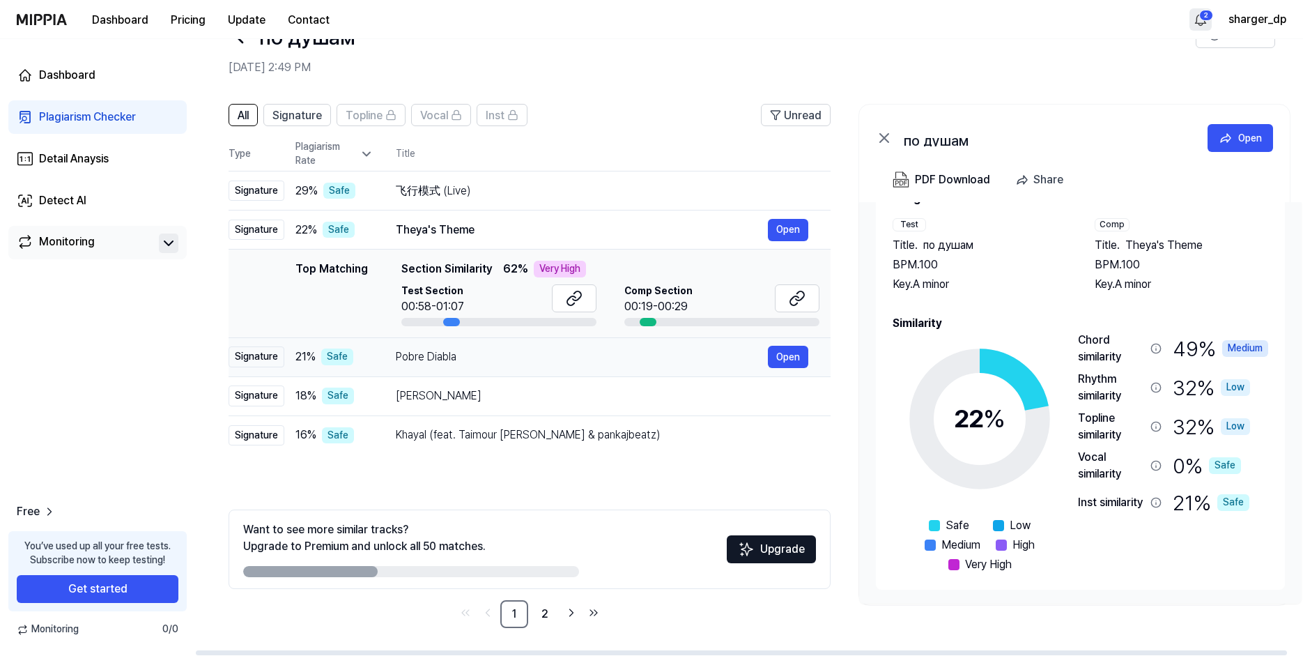
click at [505, 358] on div "Pobre Diabla" at bounding box center [582, 356] width 372 height 17
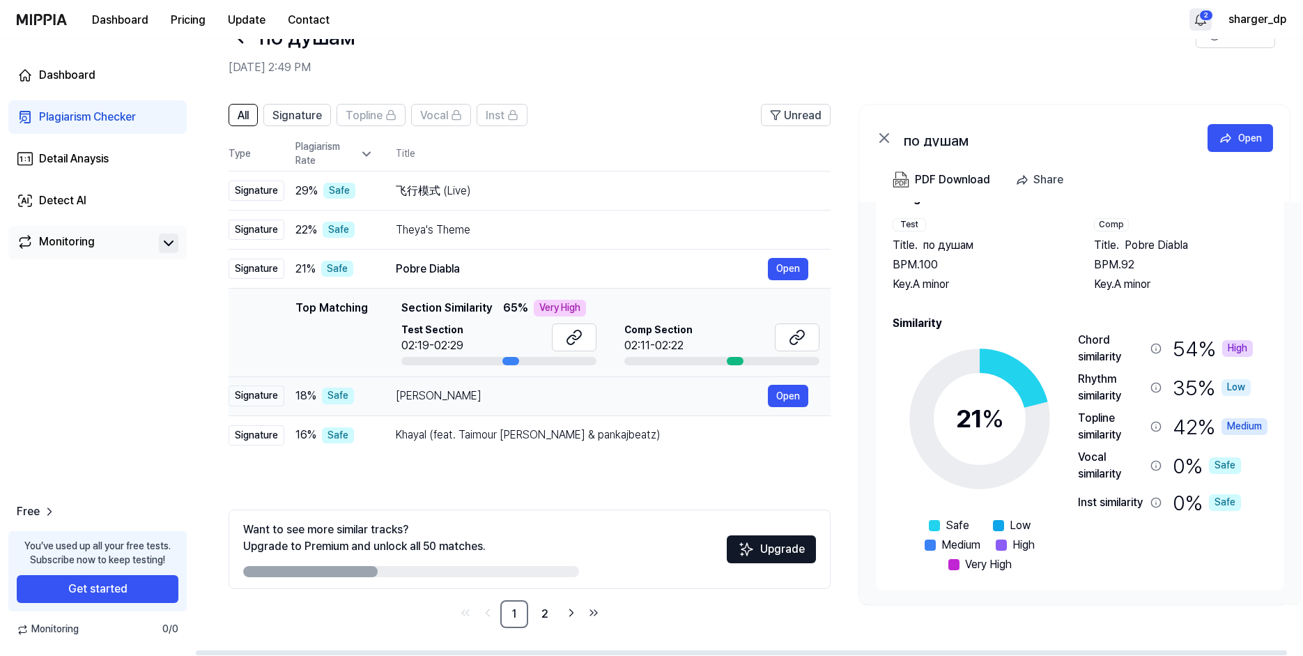
click at [504, 389] on div "Amos Moses" at bounding box center [582, 395] width 372 height 17
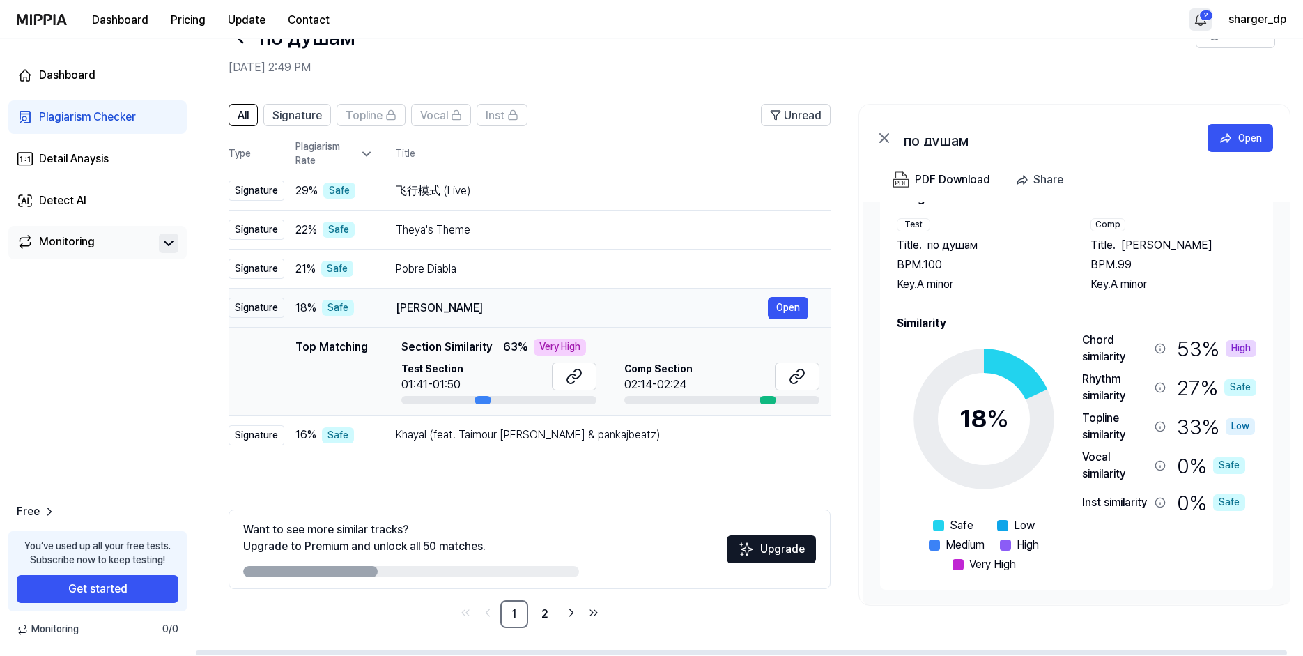
click at [459, 298] on div "Amos Moses Open" at bounding box center [602, 308] width 413 height 22
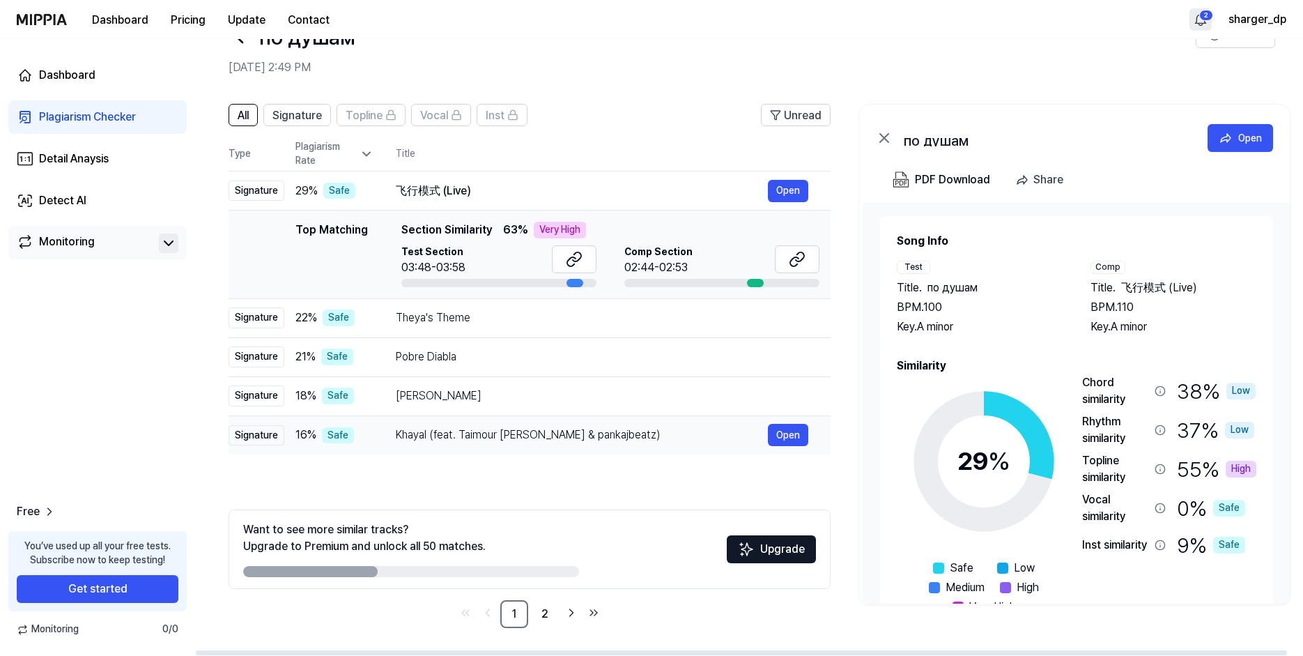
click at [445, 437] on div "Khayal (feat. Taimour Baig & pankajbeatz)" at bounding box center [582, 435] width 372 height 17
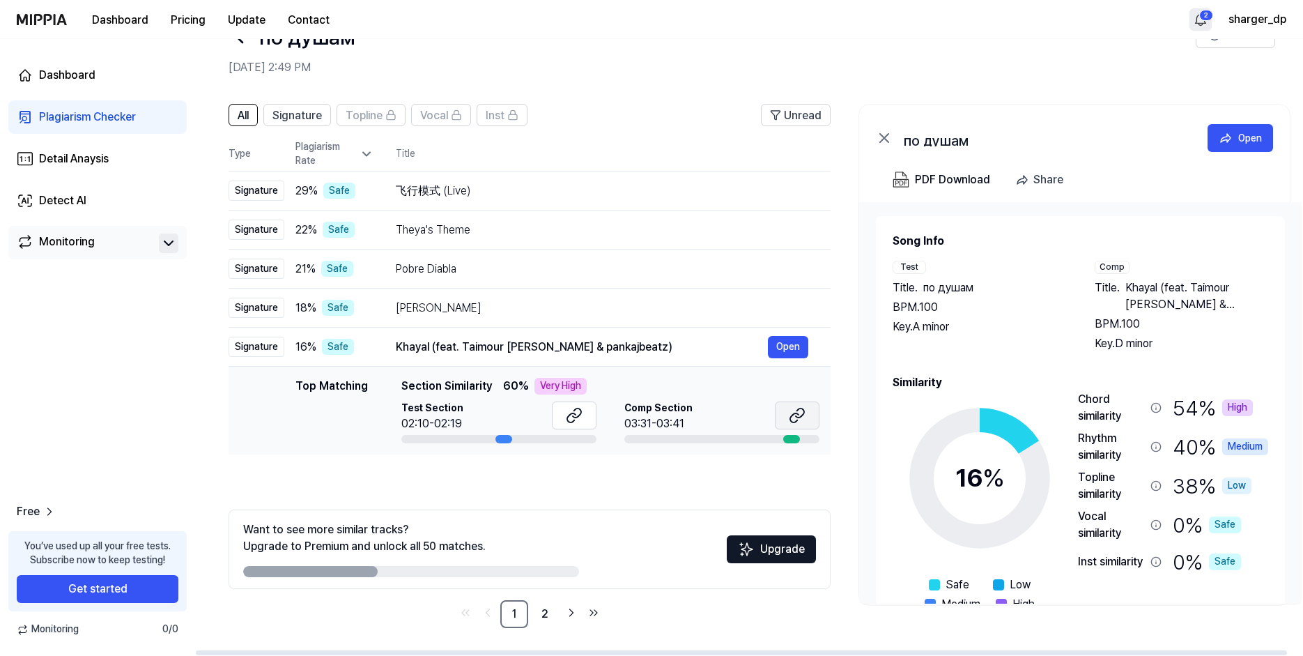
scroll to position [0, 1]
